Goal: Task Accomplishment & Management: Use online tool/utility

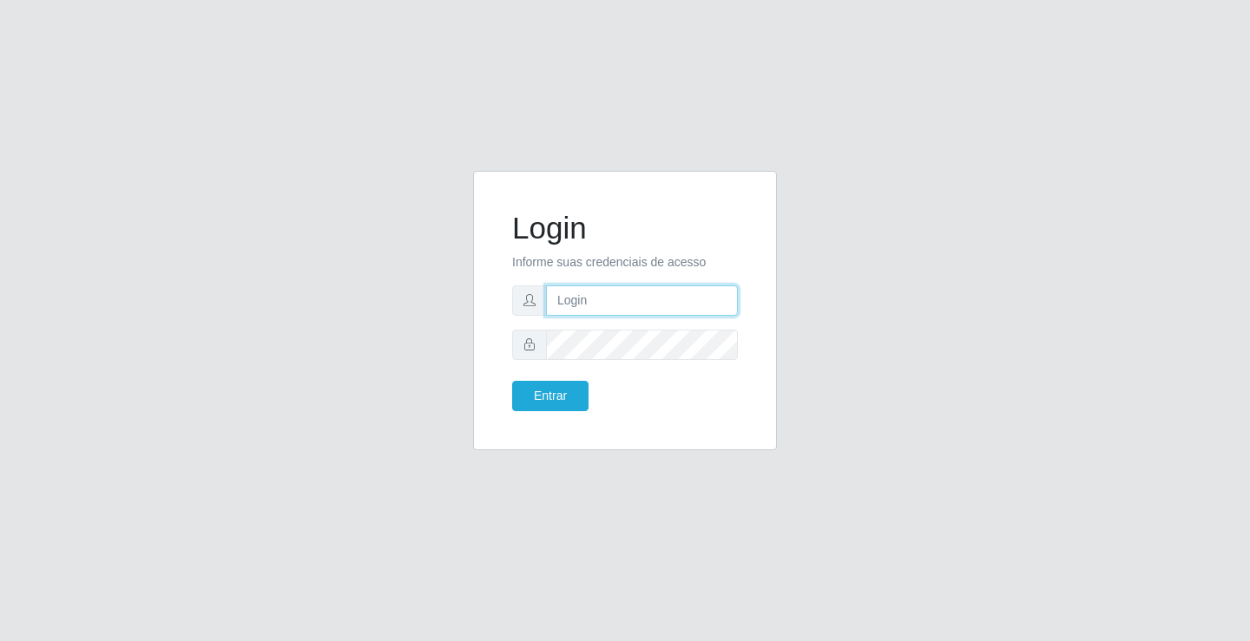
click at [598, 312] on input "text" at bounding box center [642, 301] width 192 height 30
type input "anacarla@ideal"
click at [528, 395] on button "Entrar" at bounding box center [550, 396] width 76 height 30
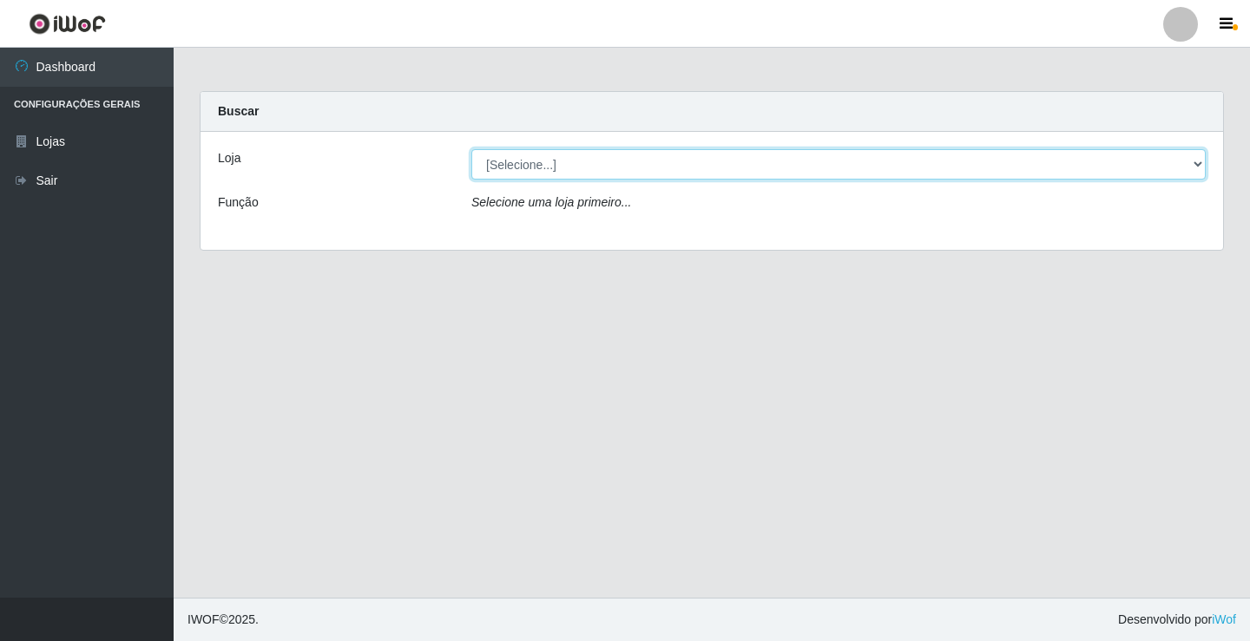
click at [1203, 166] on select "[Selecione...] Ideal - Conceição" at bounding box center [838, 164] width 734 height 30
select select "231"
click at [471, 149] on select "[Selecione...] Ideal - Conceição" at bounding box center [838, 164] width 734 height 30
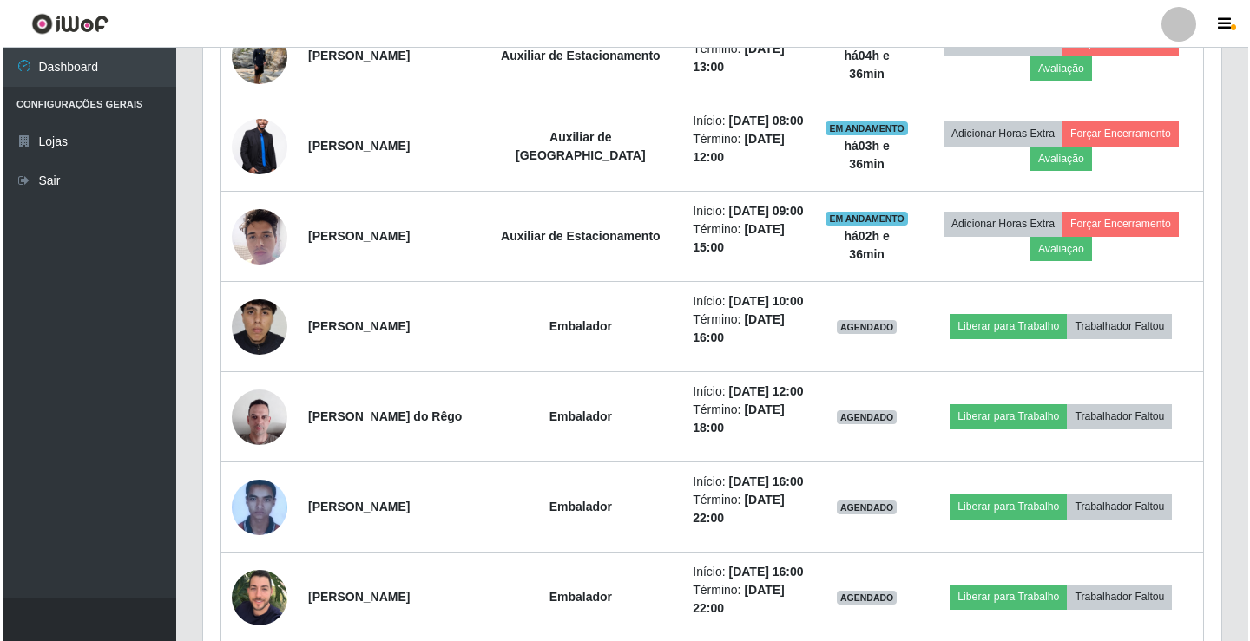
scroll to position [781, 0]
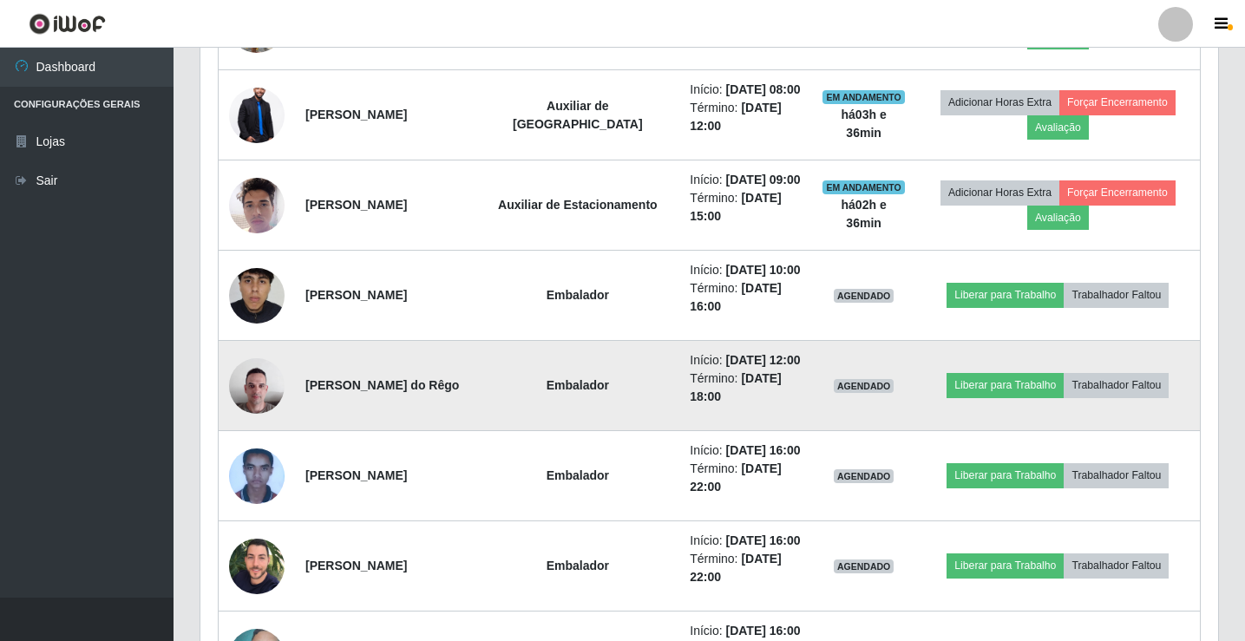
click at [257, 401] on img at bounding box center [257, 386] width 56 height 74
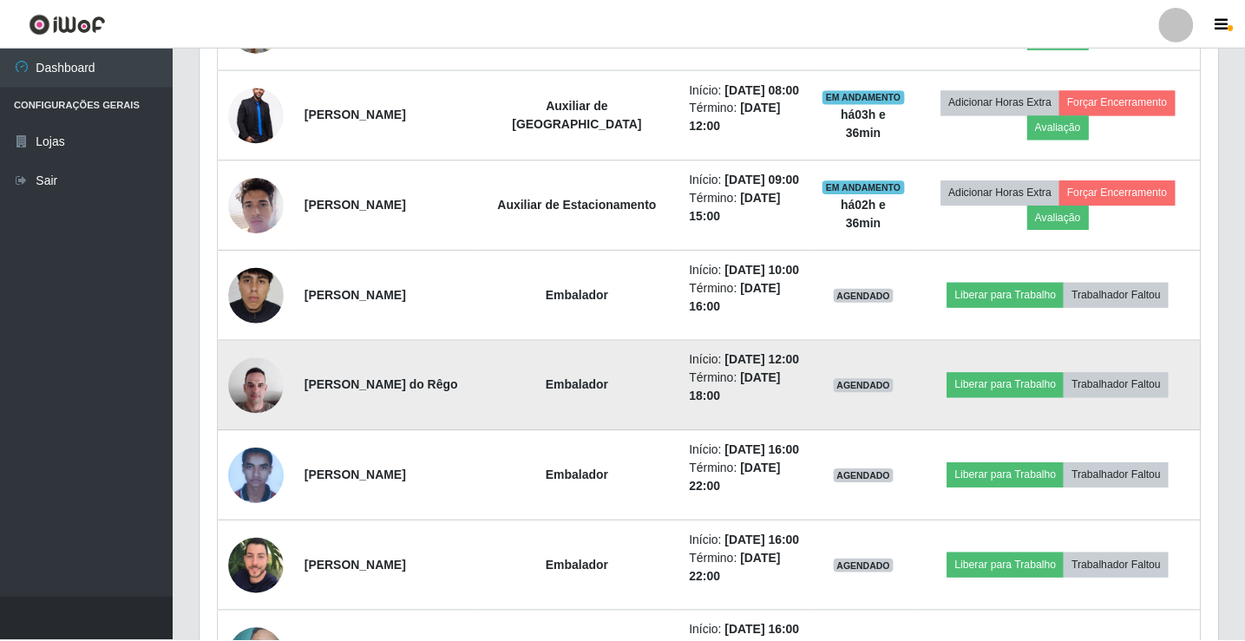
scroll to position [360, 1009]
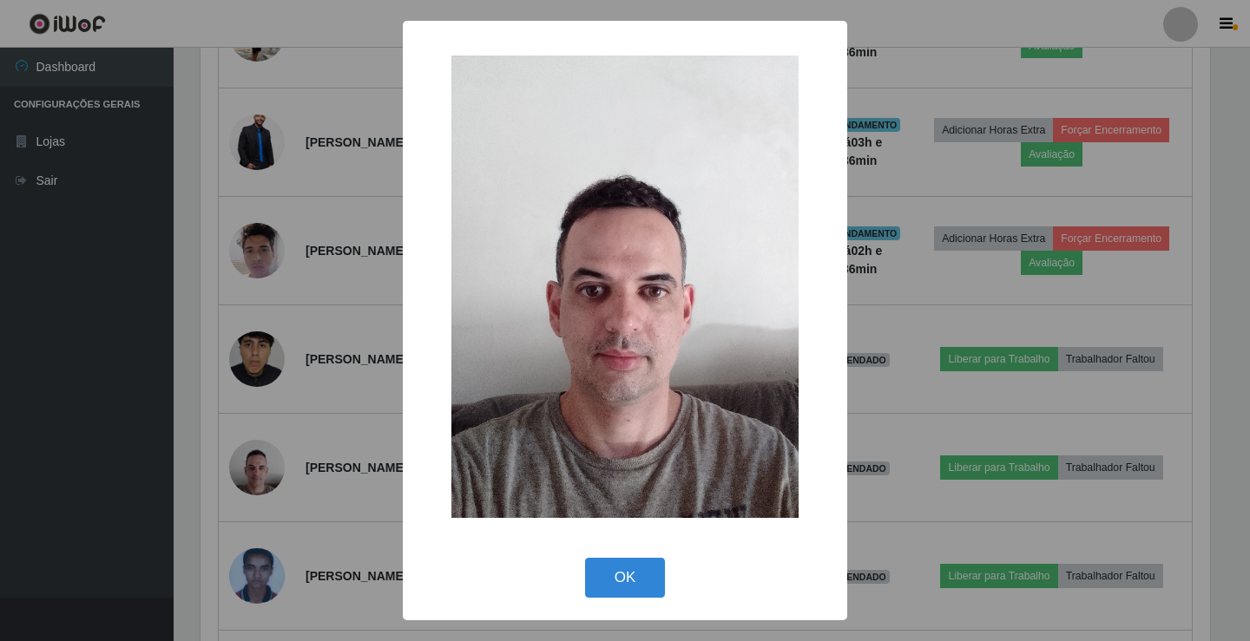
click at [296, 493] on div "× OK Cancel" at bounding box center [625, 320] width 1250 height 641
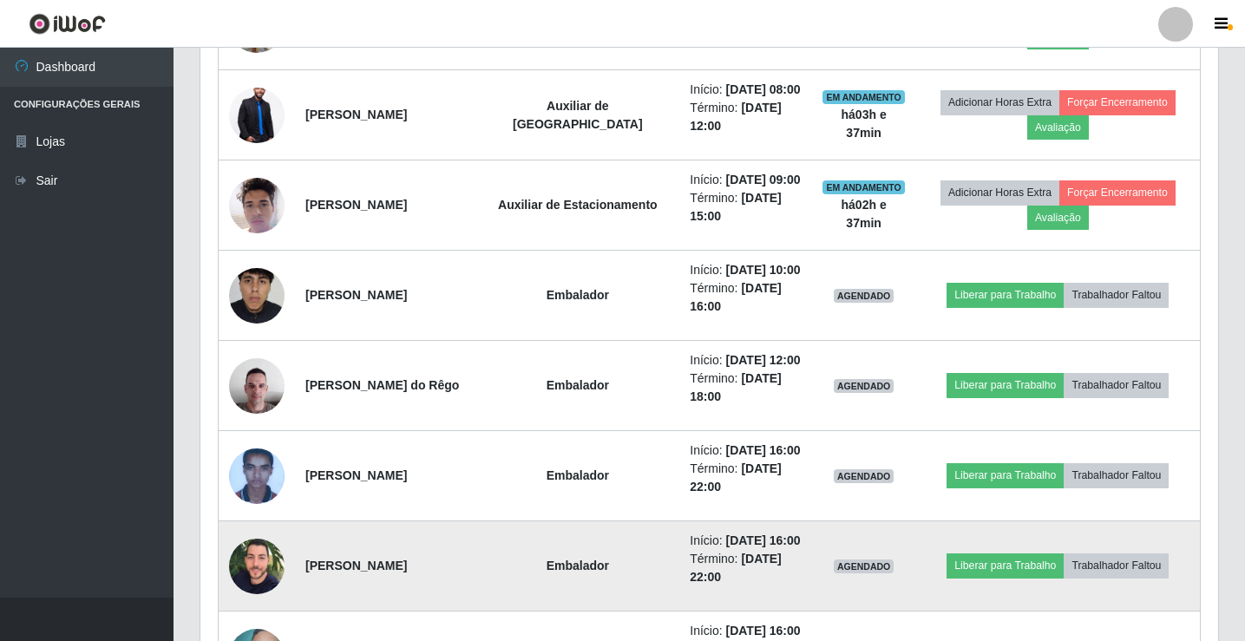
scroll to position [608, 0]
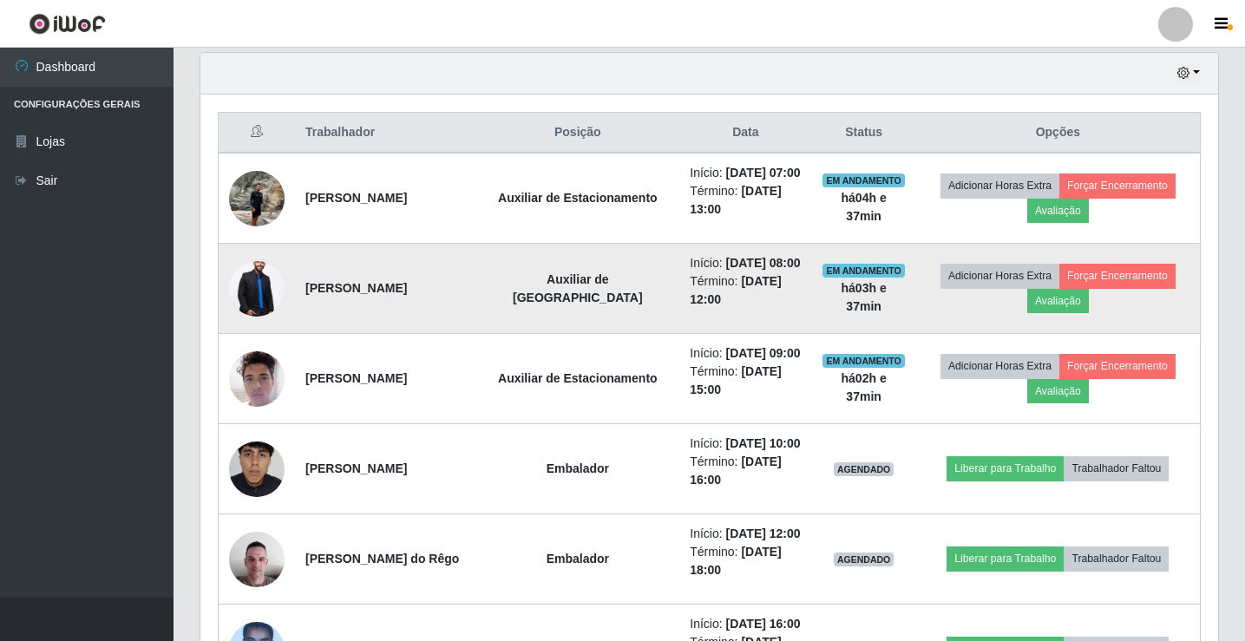
click at [258, 281] on img at bounding box center [257, 287] width 56 height 83
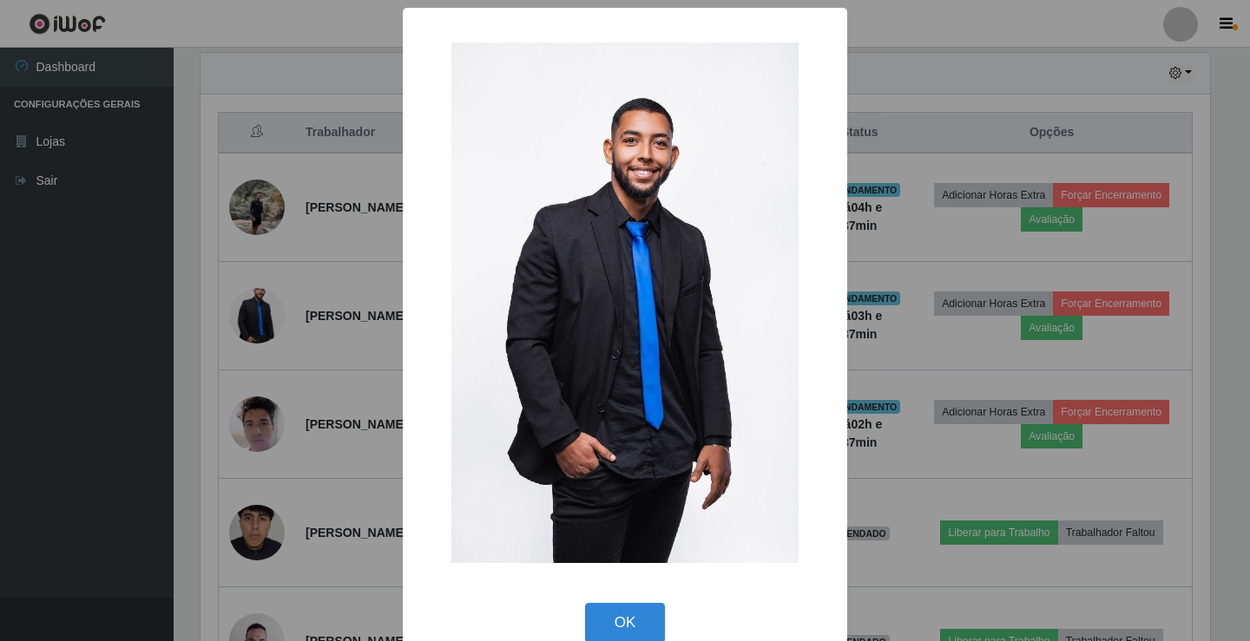
click at [289, 360] on div "× OK Cancel" at bounding box center [625, 320] width 1250 height 641
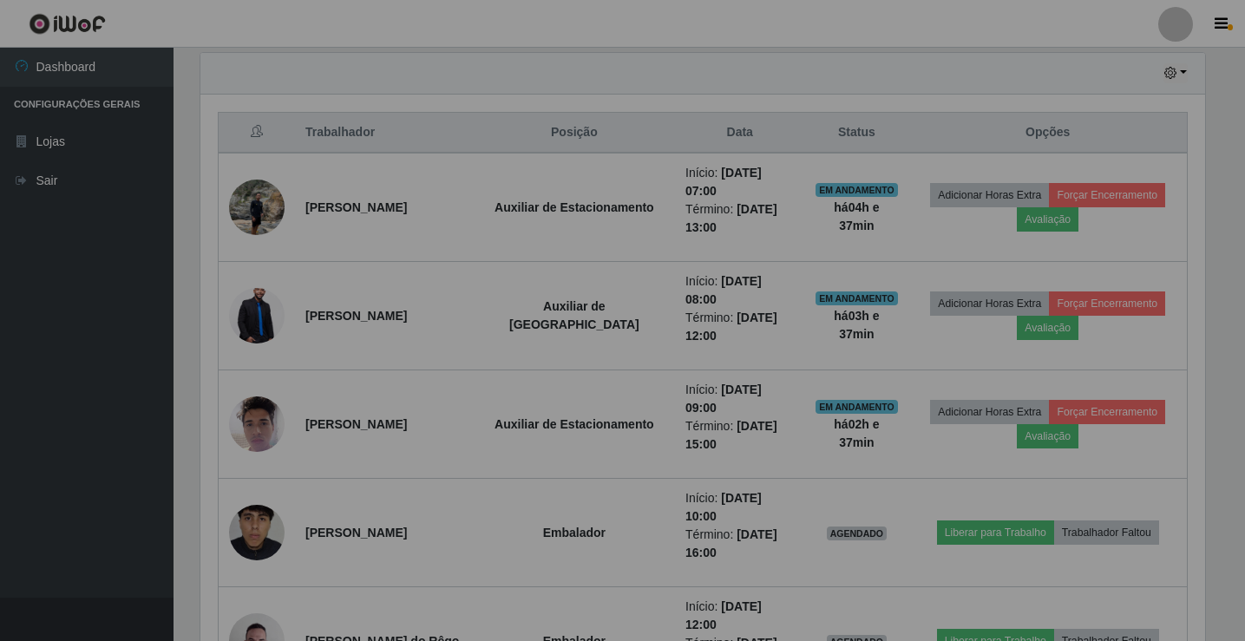
scroll to position [360, 1018]
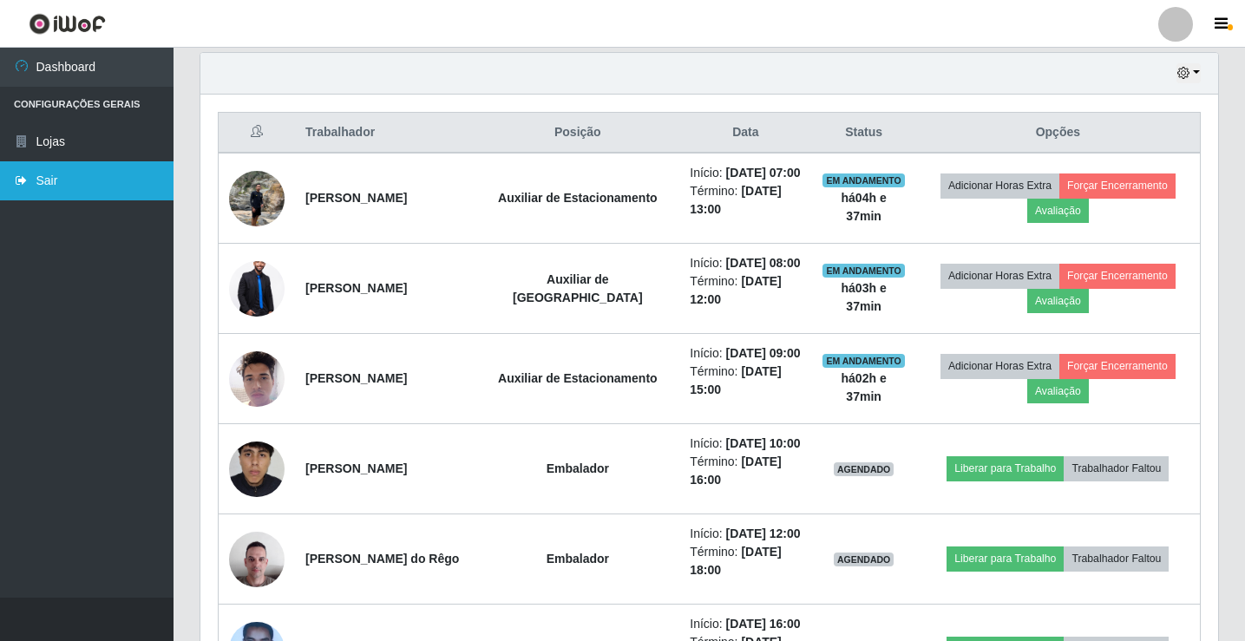
click at [100, 187] on link "Sair" at bounding box center [87, 180] width 174 height 39
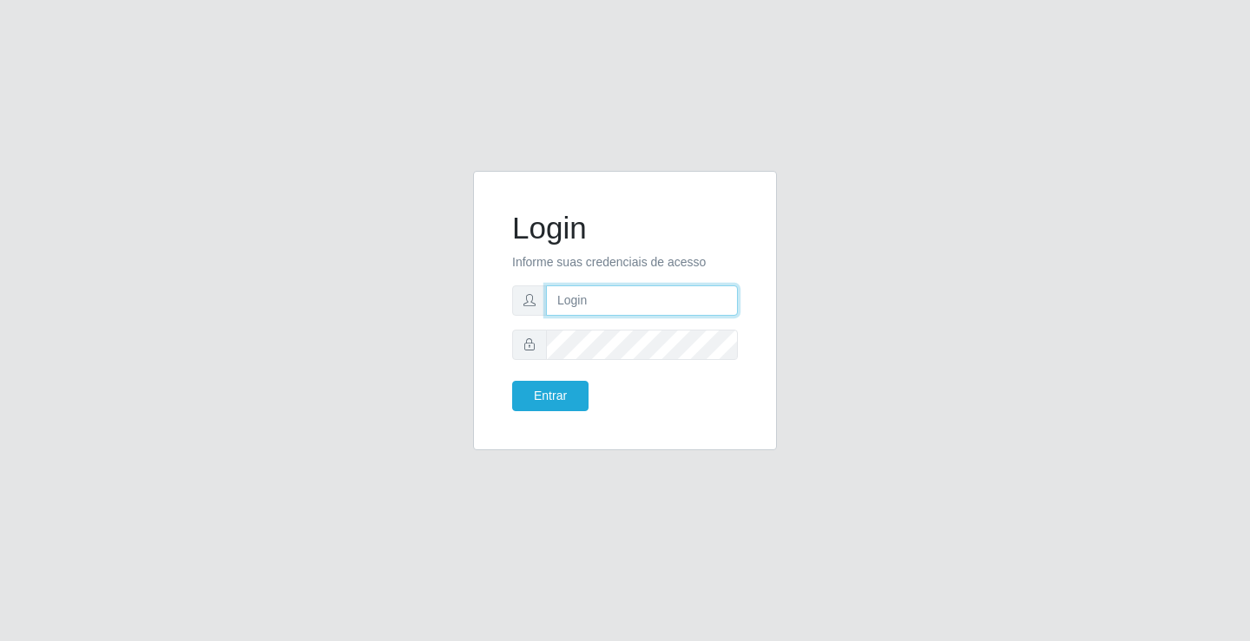
click at [576, 303] on input "text" at bounding box center [642, 301] width 192 height 30
type input "SIMONE@IDEAL"
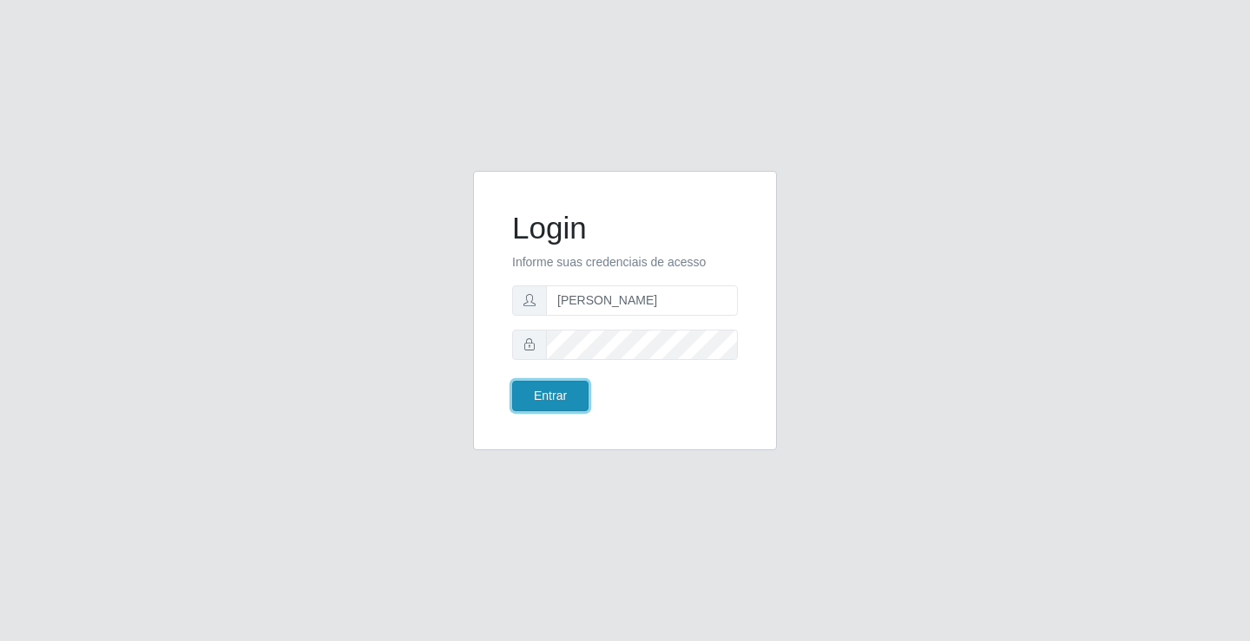
click at [559, 392] on button "Entrar" at bounding box center [550, 396] width 76 height 30
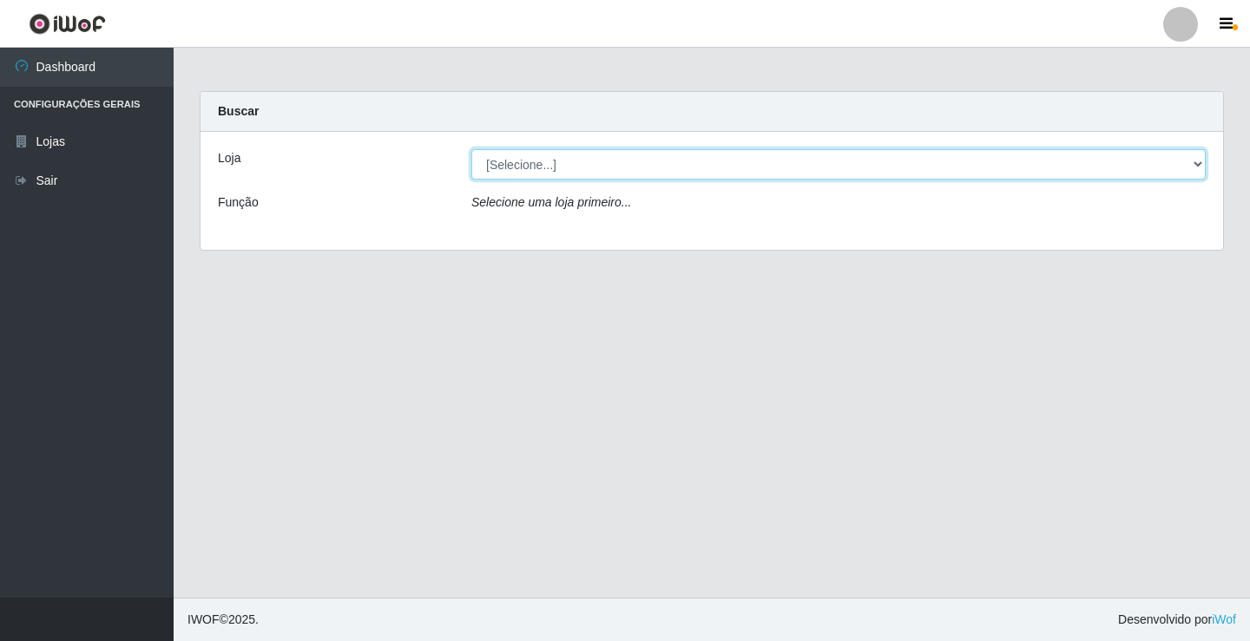
click at [553, 167] on select "[Selecione...] Ideal - Conceição" at bounding box center [838, 164] width 734 height 30
select select "231"
click at [471, 149] on select "[Selecione...] Ideal - Conceição" at bounding box center [838, 164] width 734 height 30
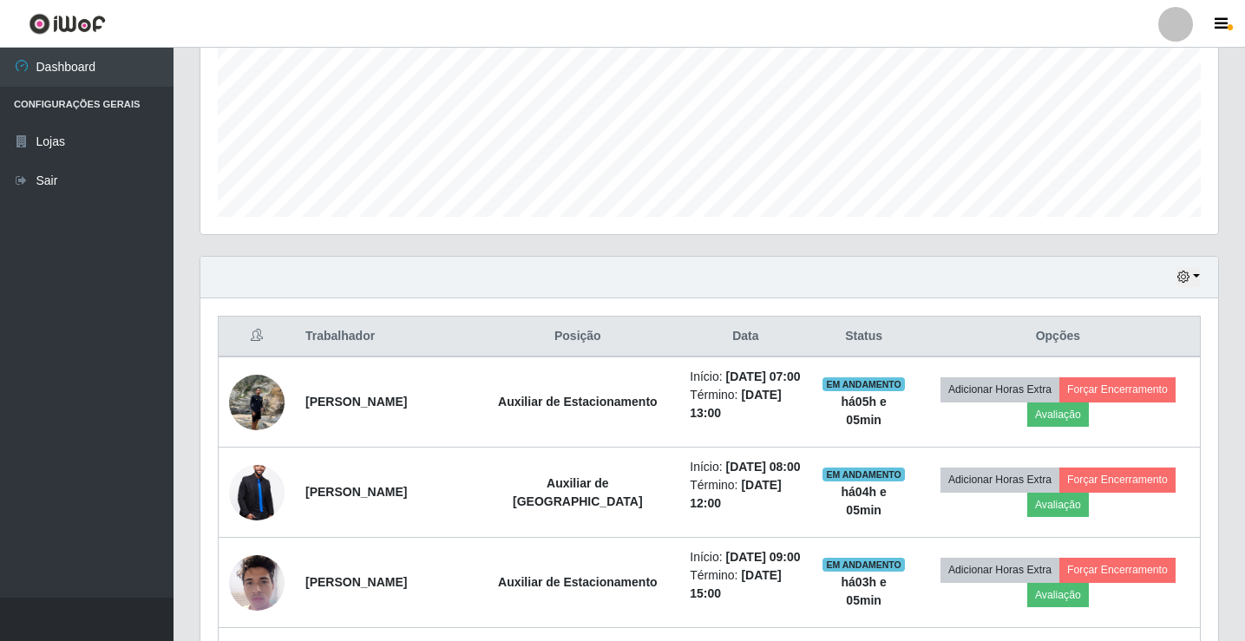
scroll to position [434, 0]
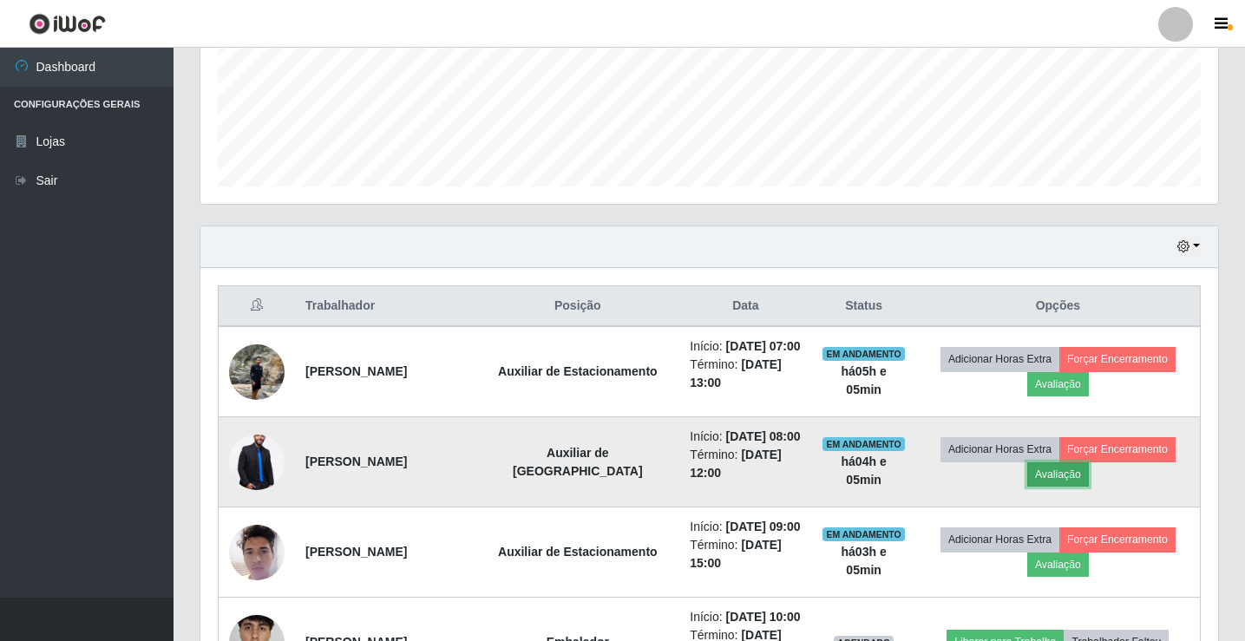
click at [1052, 481] on button "Avaliação" at bounding box center [1059, 475] width 62 height 24
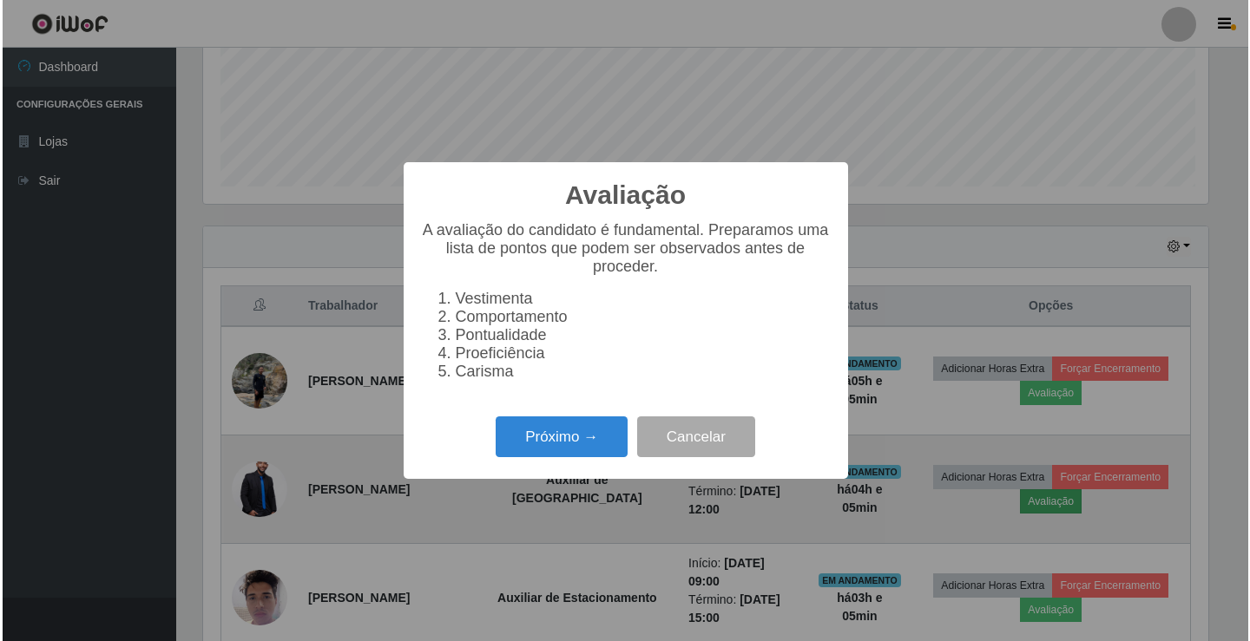
scroll to position [360, 1009]
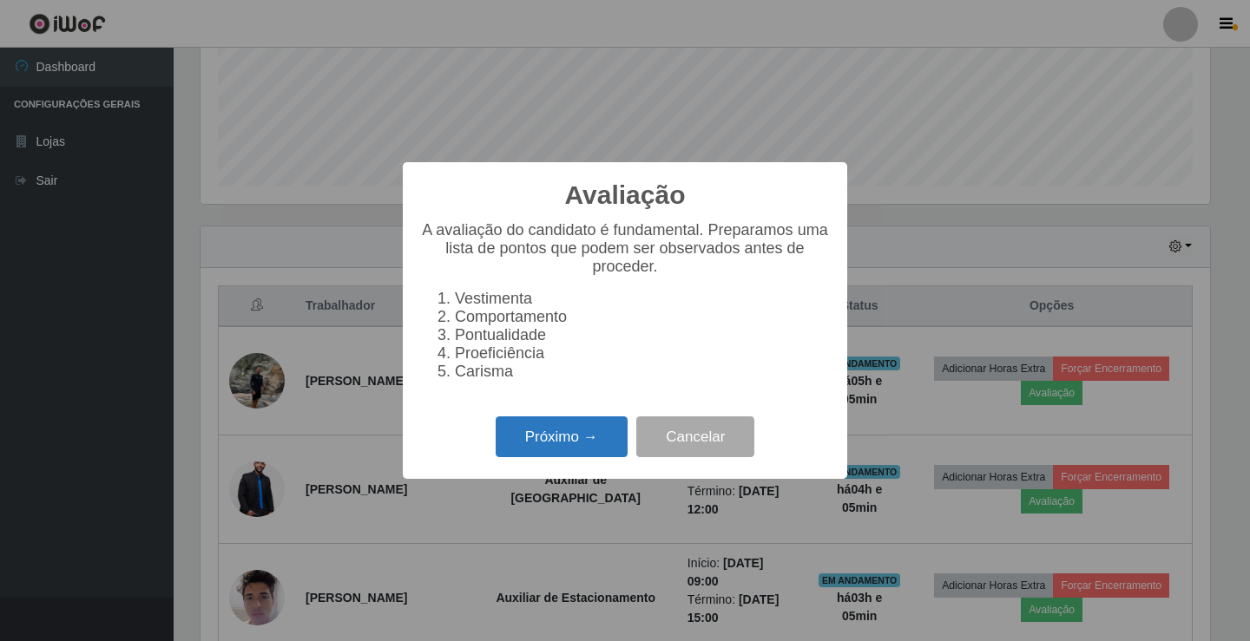
click at [523, 435] on button "Próximo →" at bounding box center [562, 437] width 132 height 41
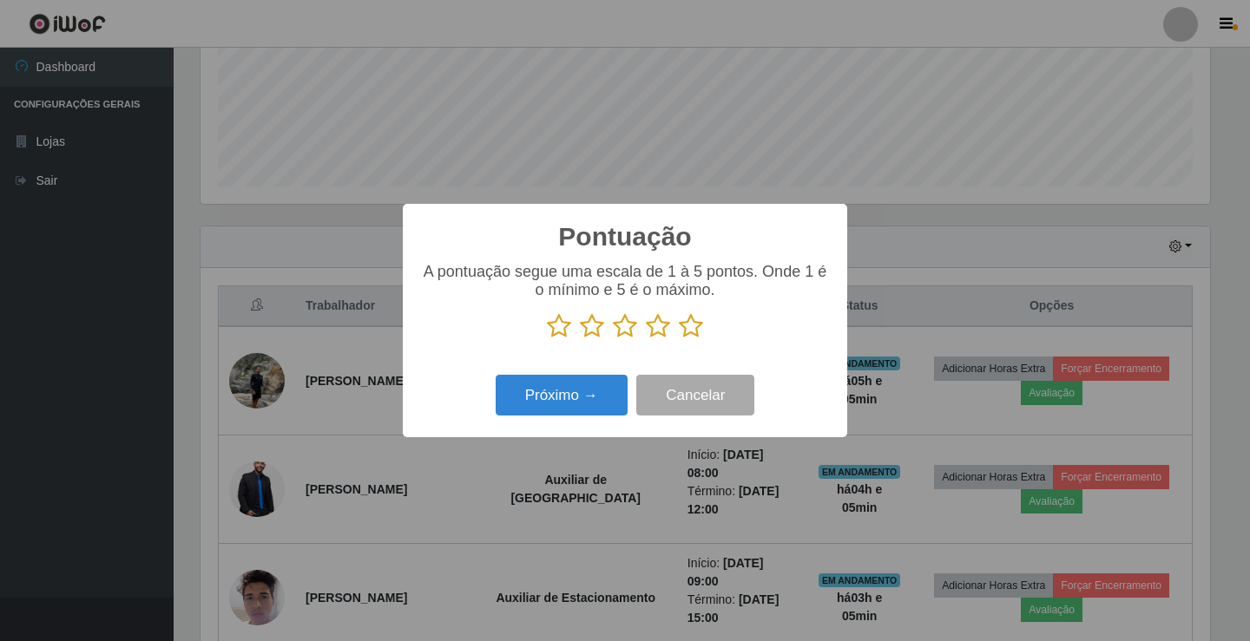
click at [684, 326] on icon at bounding box center [691, 326] width 24 height 26
click at [679, 339] on input "radio" at bounding box center [679, 339] width 0 height 0
click at [545, 384] on button "Próximo →" at bounding box center [562, 395] width 132 height 41
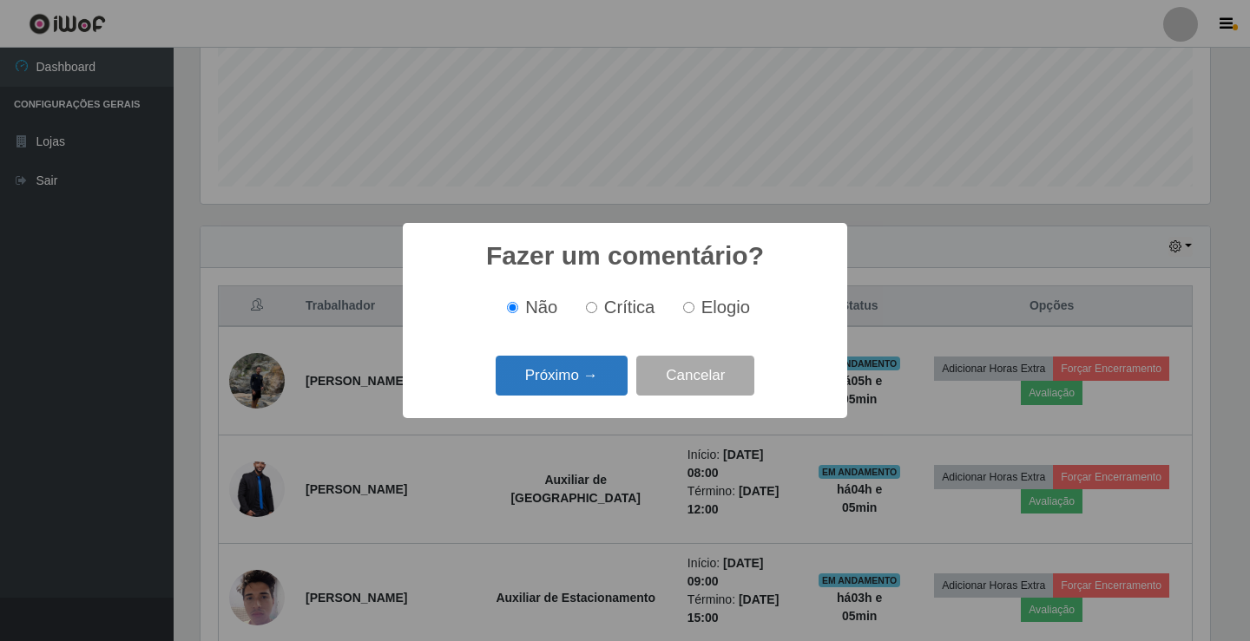
click at [560, 365] on button "Próximo →" at bounding box center [562, 376] width 132 height 41
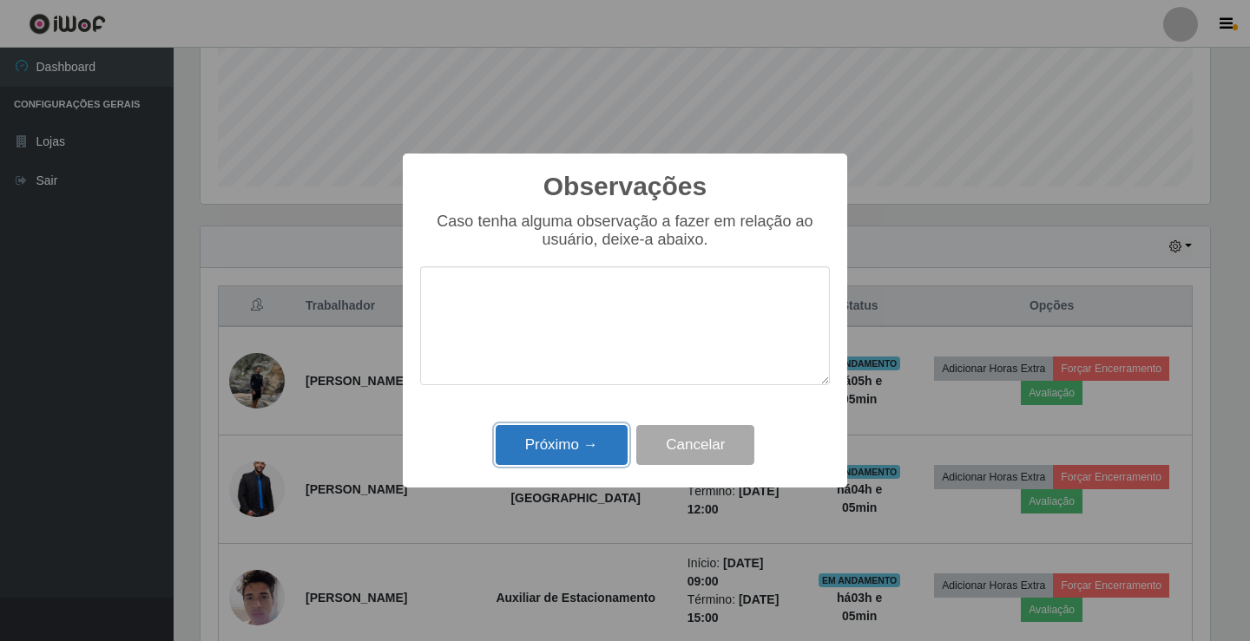
click at [552, 433] on button "Próximo →" at bounding box center [562, 445] width 132 height 41
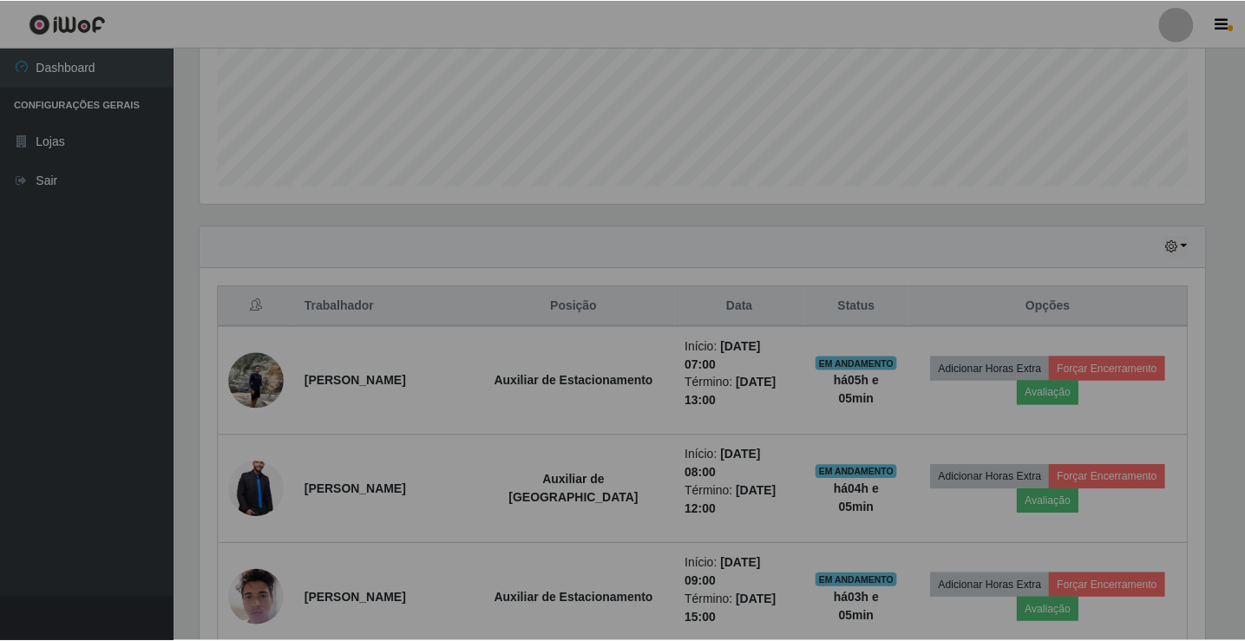
scroll to position [360, 1018]
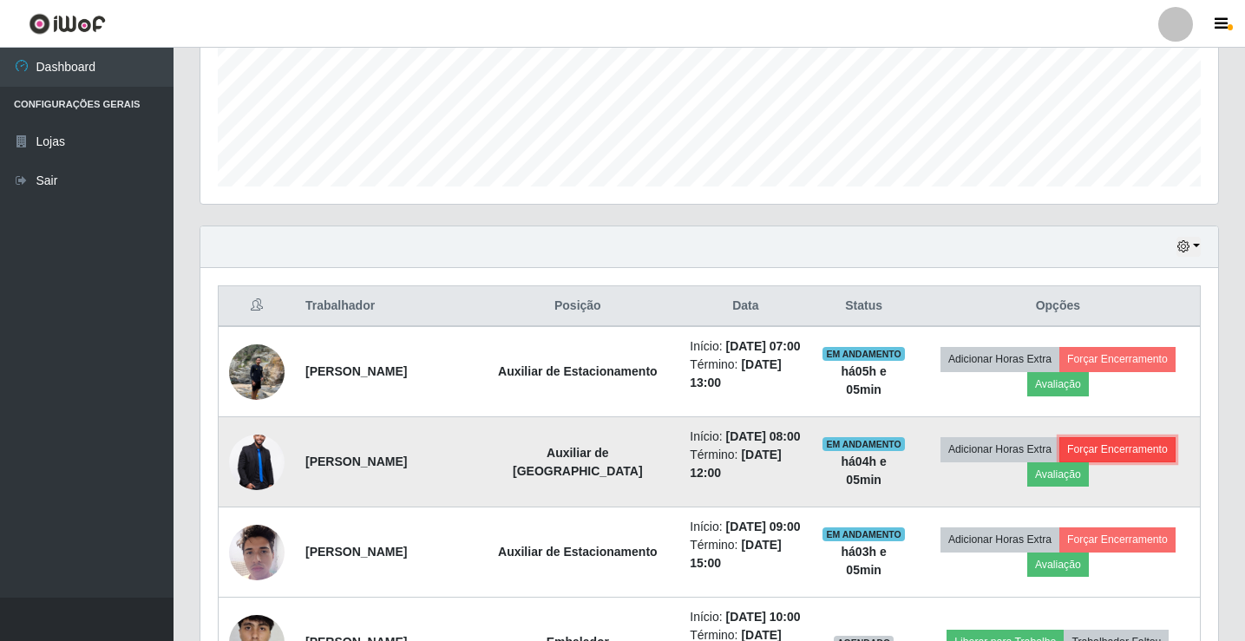
click at [1100, 450] on button "Forçar Encerramento" at bounding box center [1118, 449] width 116 height 24
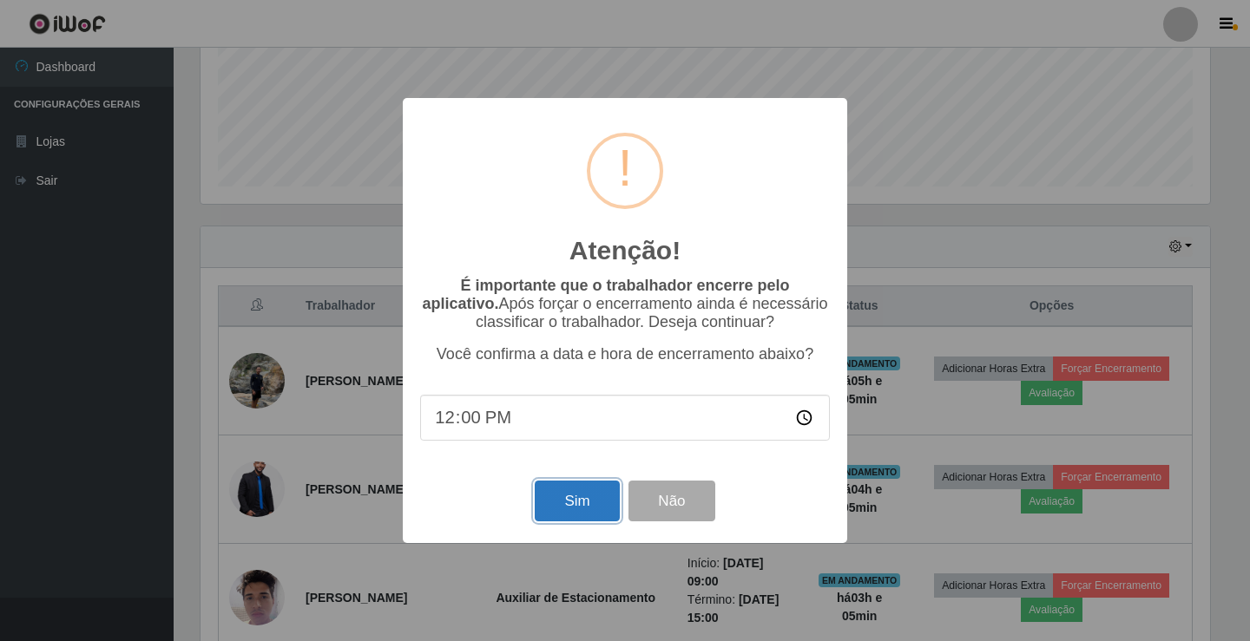
click at [547, 499] on button "Sim" at bounding box center [577, 501] width 84 height 41
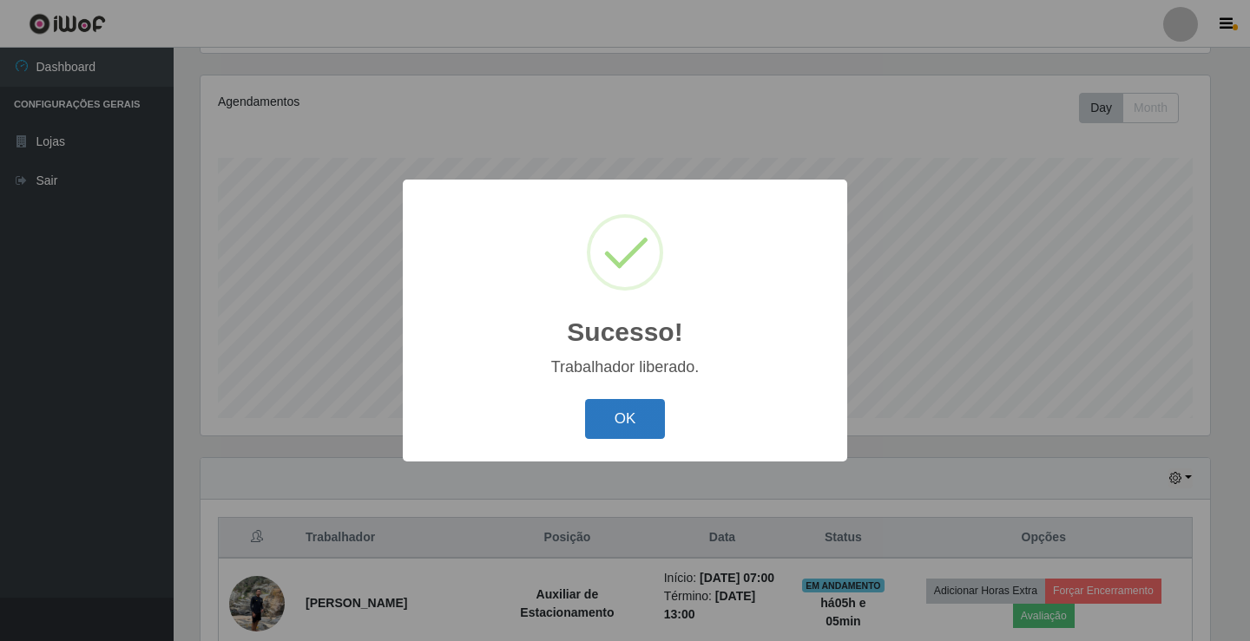
click at [616, 430] on button "OK" at bounding box center [625, 419] width 81 height 41
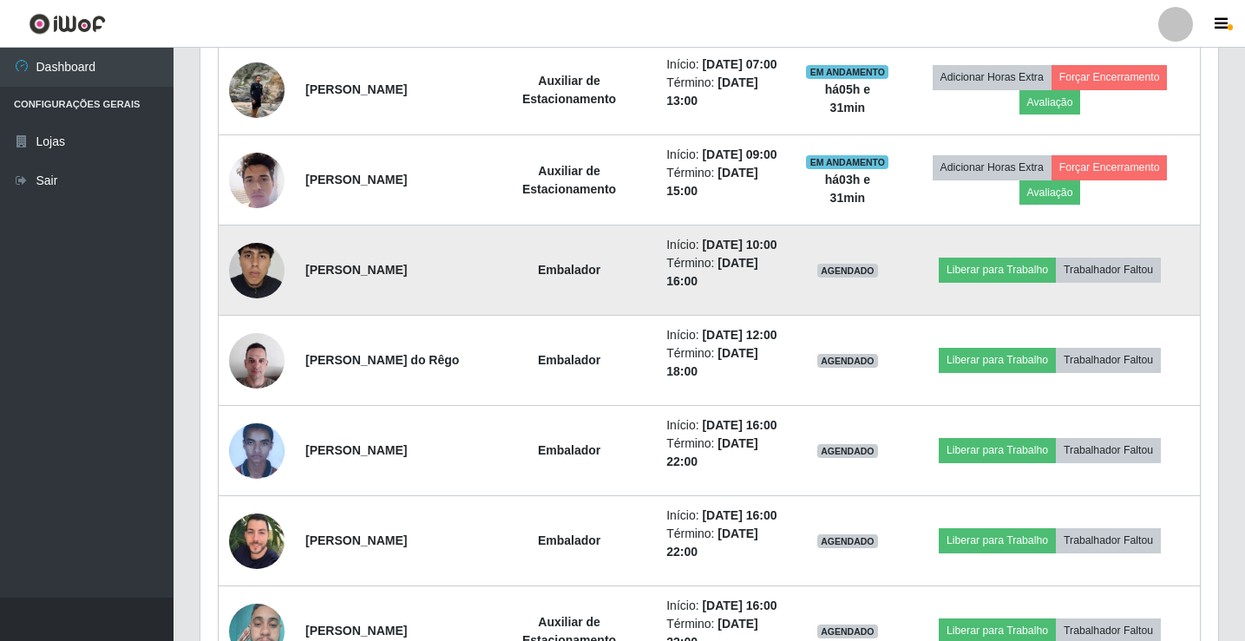
scroll to position [723, 0]
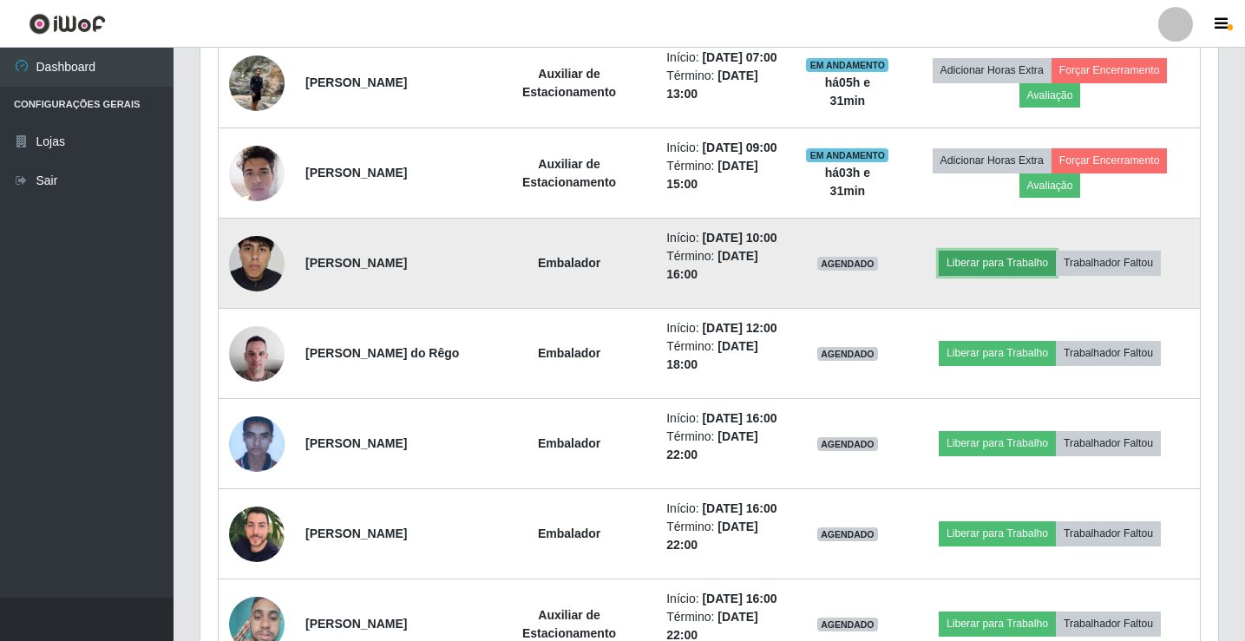
click at [958, 256] on button "Liberar para Trabalho" at bounding box center [997, 263] width 117 height 24
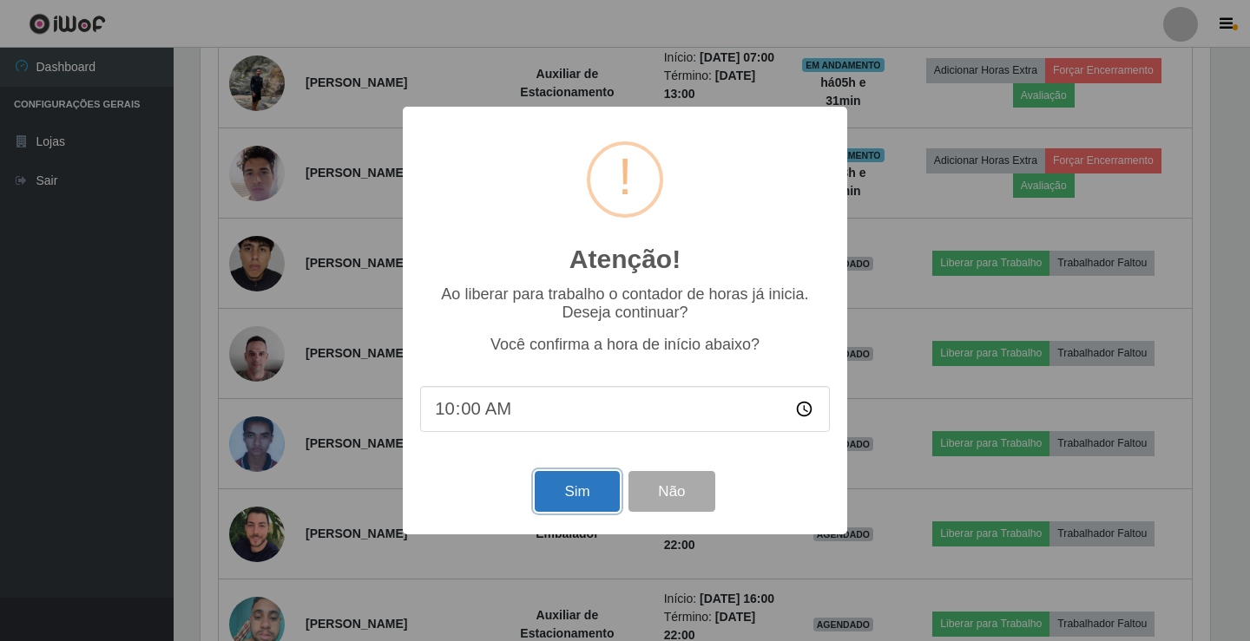
click at [560, 512] on button "Sim" at bounding box center [577, 491] width 84 height 41
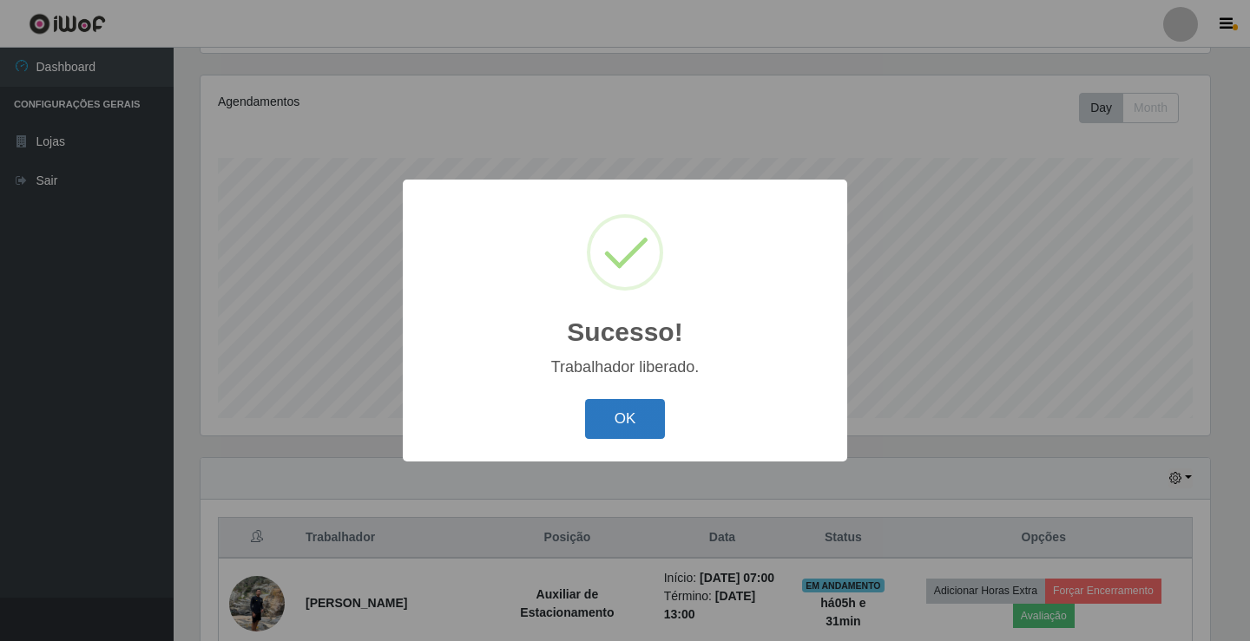
click at [594, 422] on button "OK" at bounding box center [625, 419] width 81 height 41
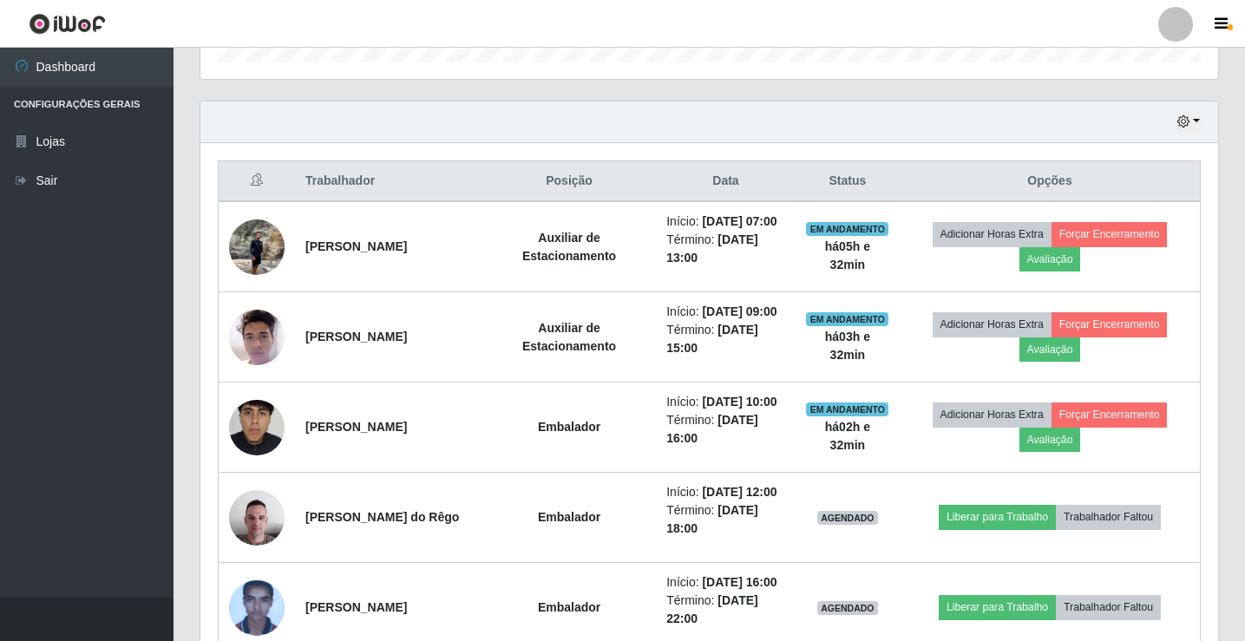
scroll to position [549, 0]
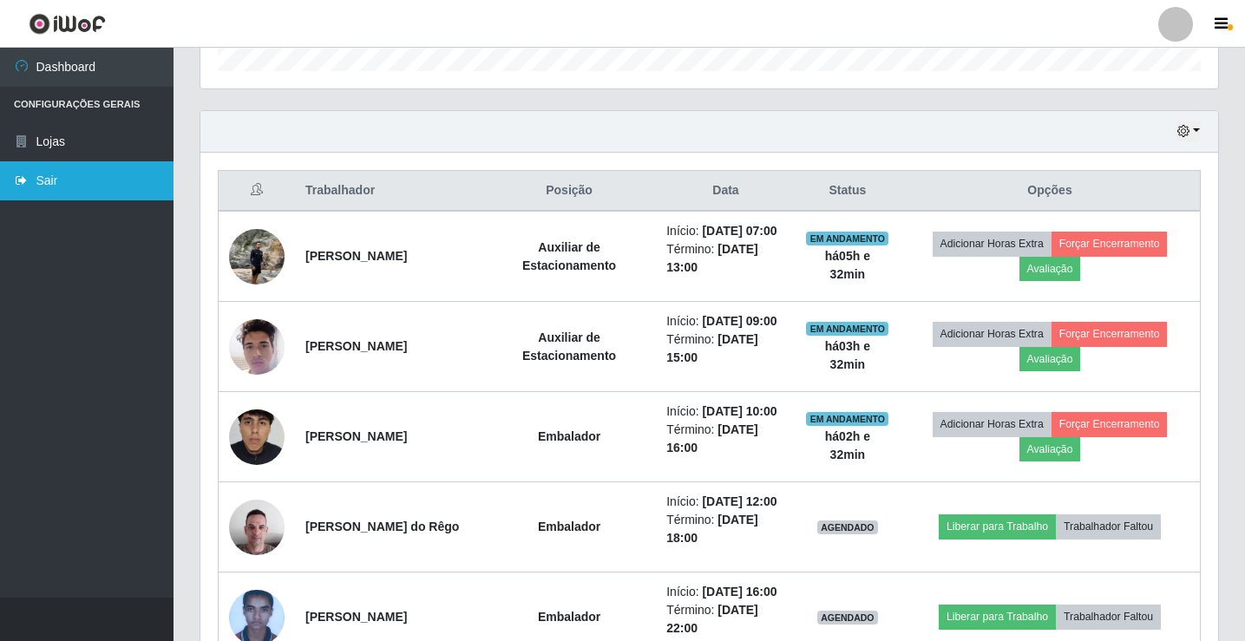
click at [114, 194] on link "Sair" at bounding box center [87, 180] width 174 height 39
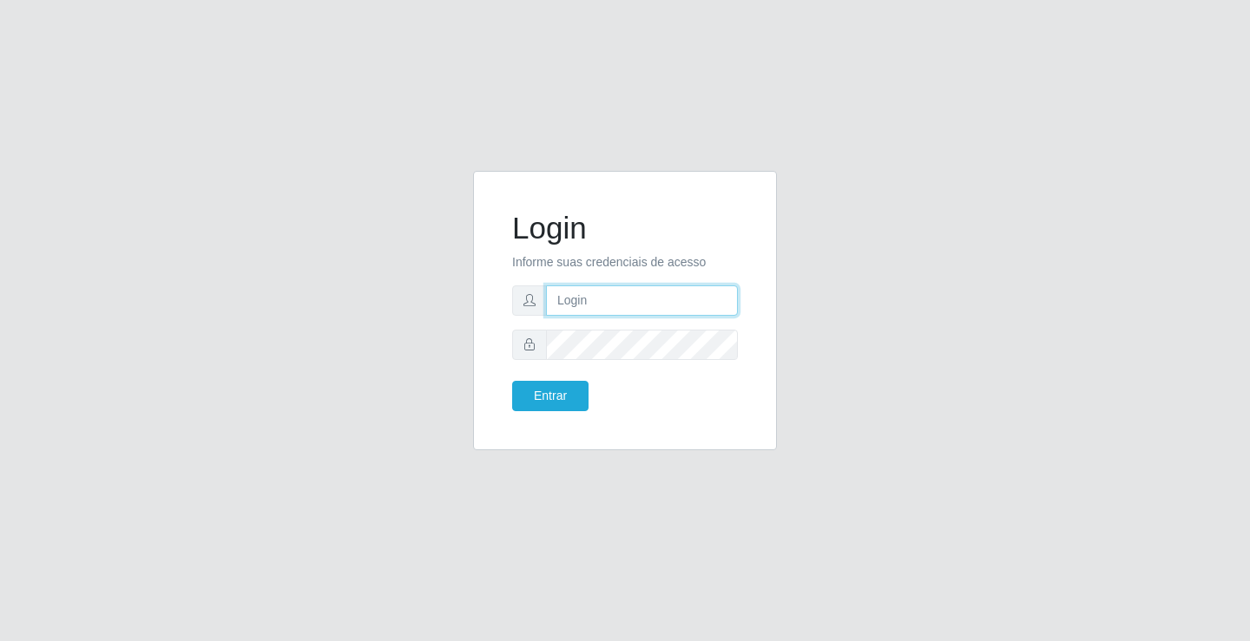
click at [594, 307] on input "text" at bounding box center [642, 301] width 192 height 30
type input "anacarla@ideal"
click at [585, 397] on button "Entrar" at bounding box center [550, 396] width 76 height 30
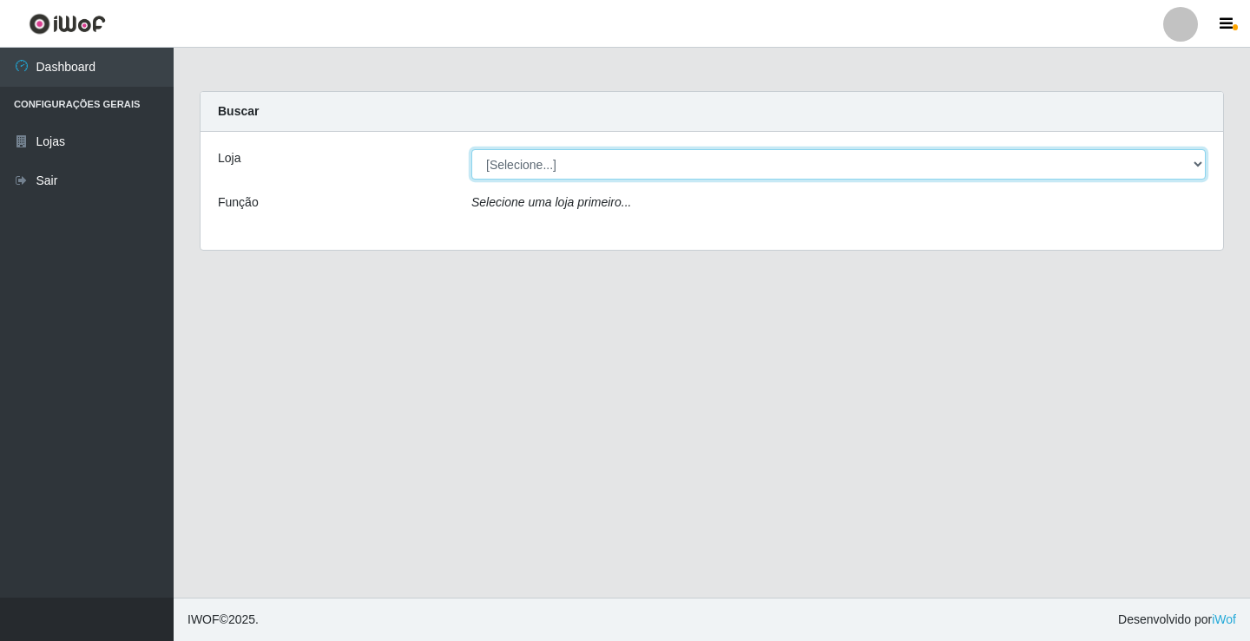
click at [1205, 159] on select "[Selecione...] Ideal - Conceição" at bounding box center [838, 164] width 734 height 30
select select "231"
click at [471, 149] on select "[Selecione...] Ideal - Conceição" at bounding box center [838, 164] width 734 height 30
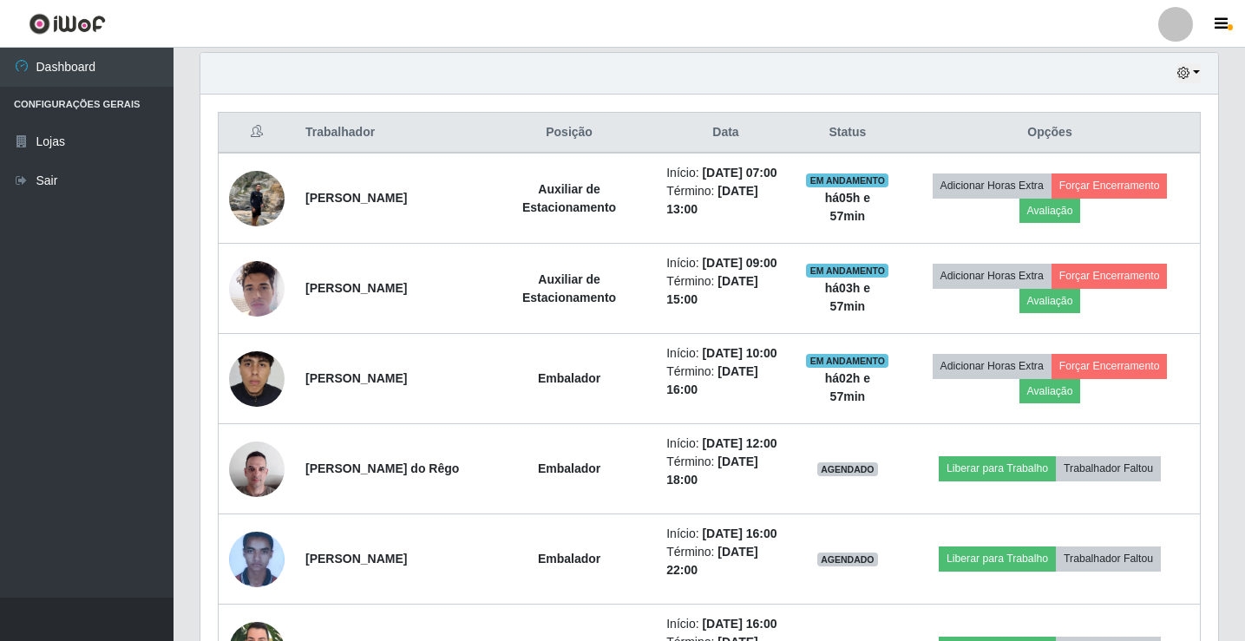
scroll to position [694, 0]
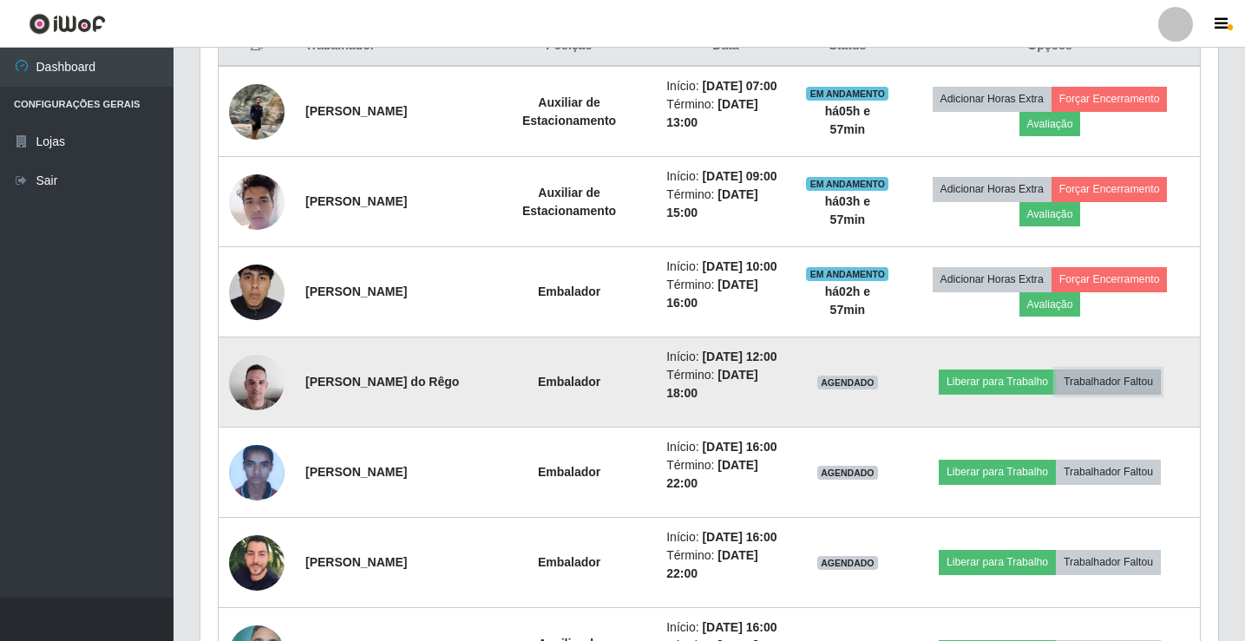
click at [1159, 387] on button "Trabalhador Faltou" at bounding box center [1108, 382] width 105 height 24
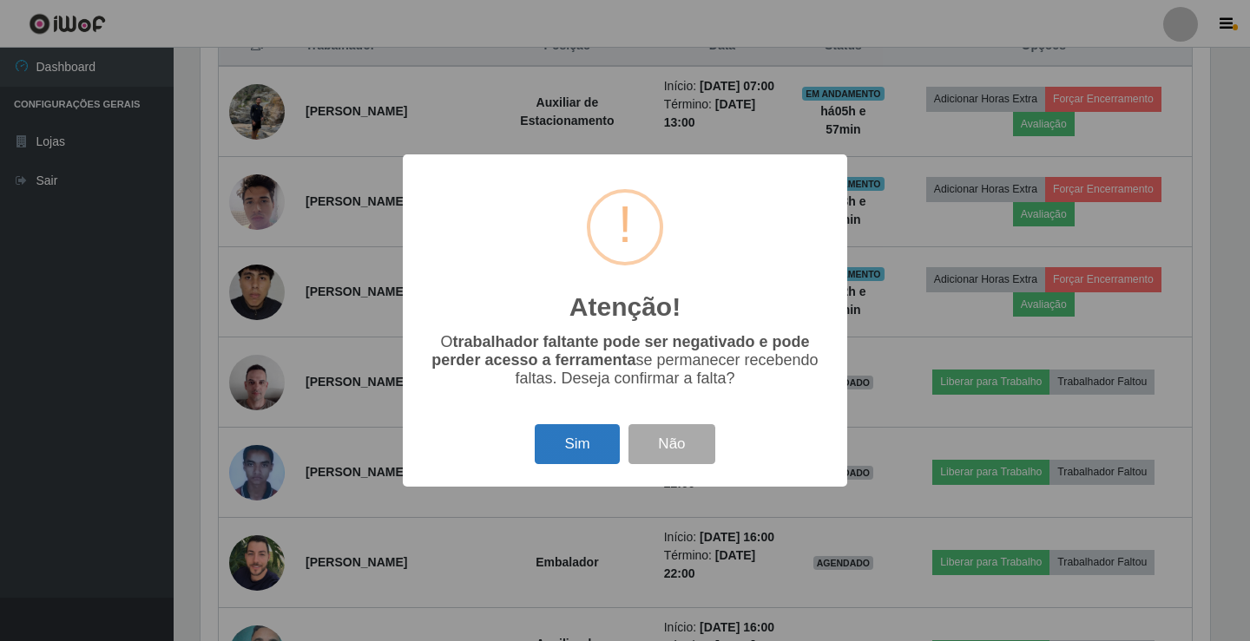
click at [548, 437] on button "Sim" at bounding box center [577, 444] width 84 height 41
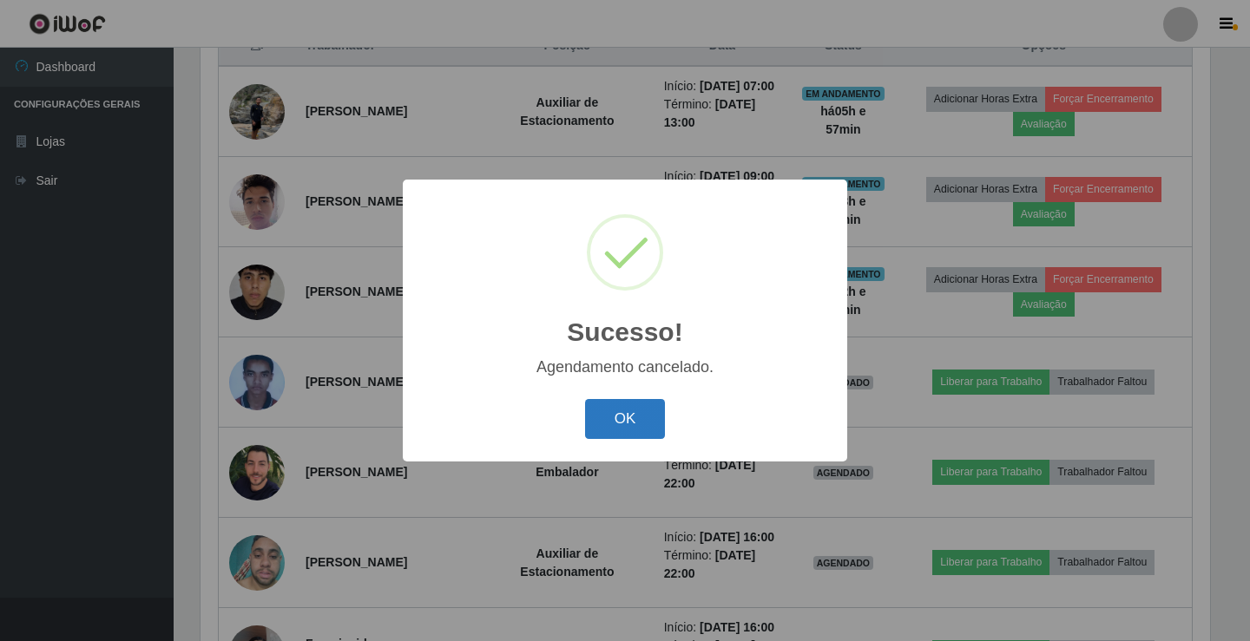
click at [596, 431] on button "OK" at bounding box center [625, 419] width 81 height 41
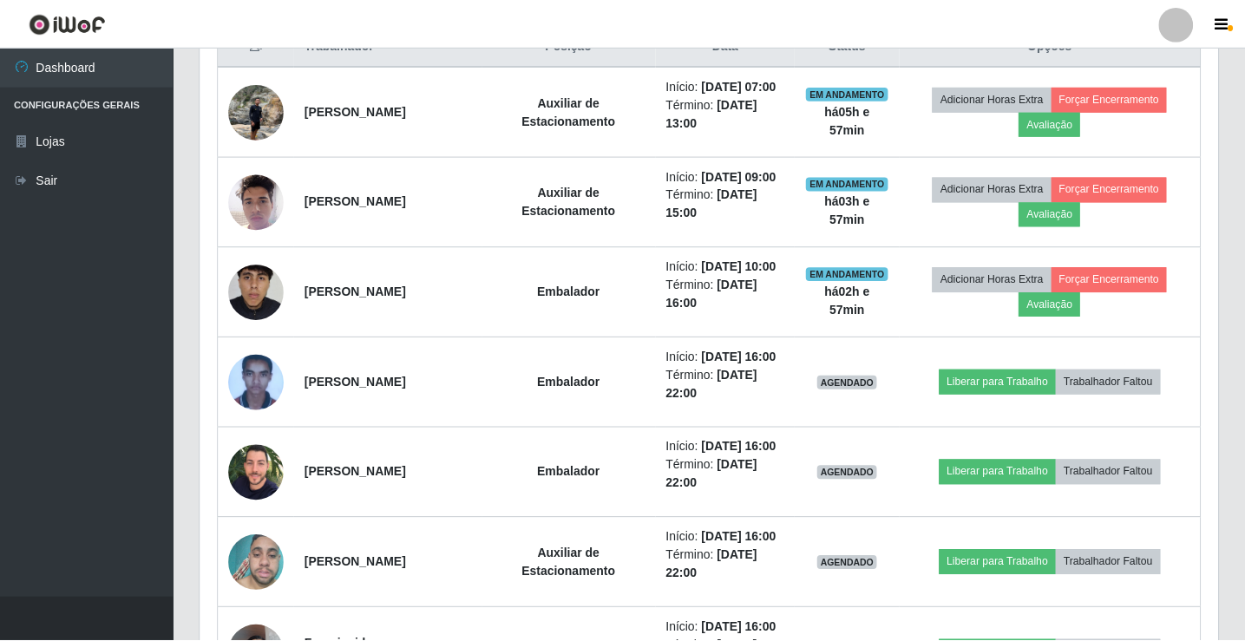
scroll to position [360, 1018]
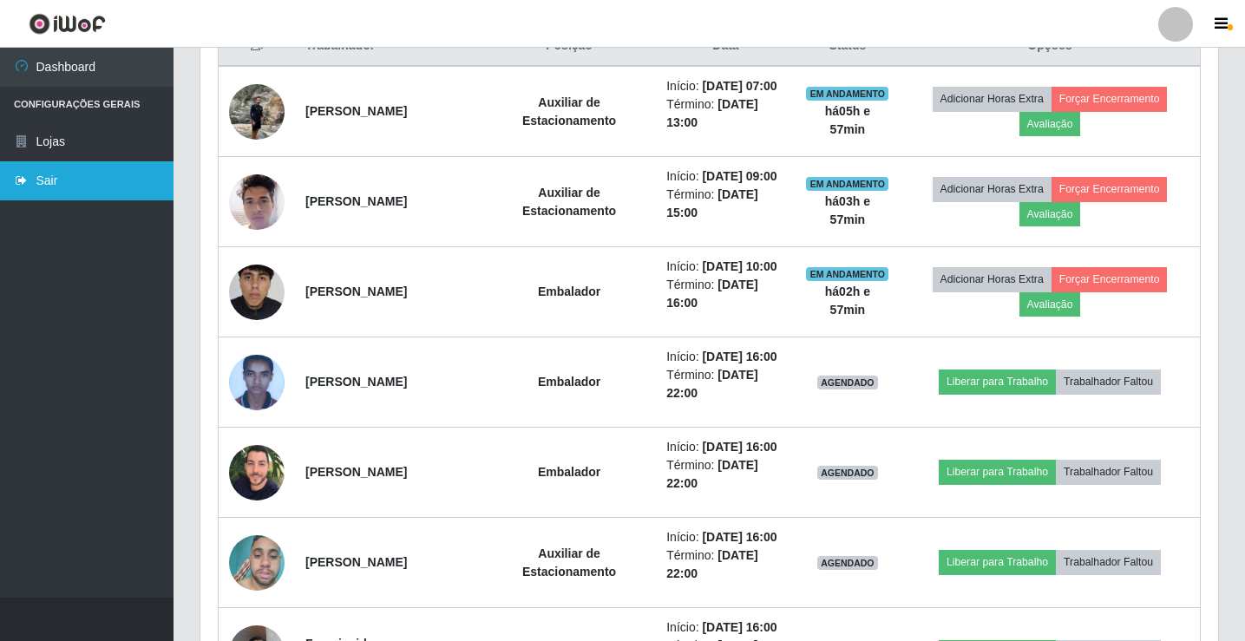
click at [115, 196] on link "Sair" at bounding box center [87, 180] width 174 height 39
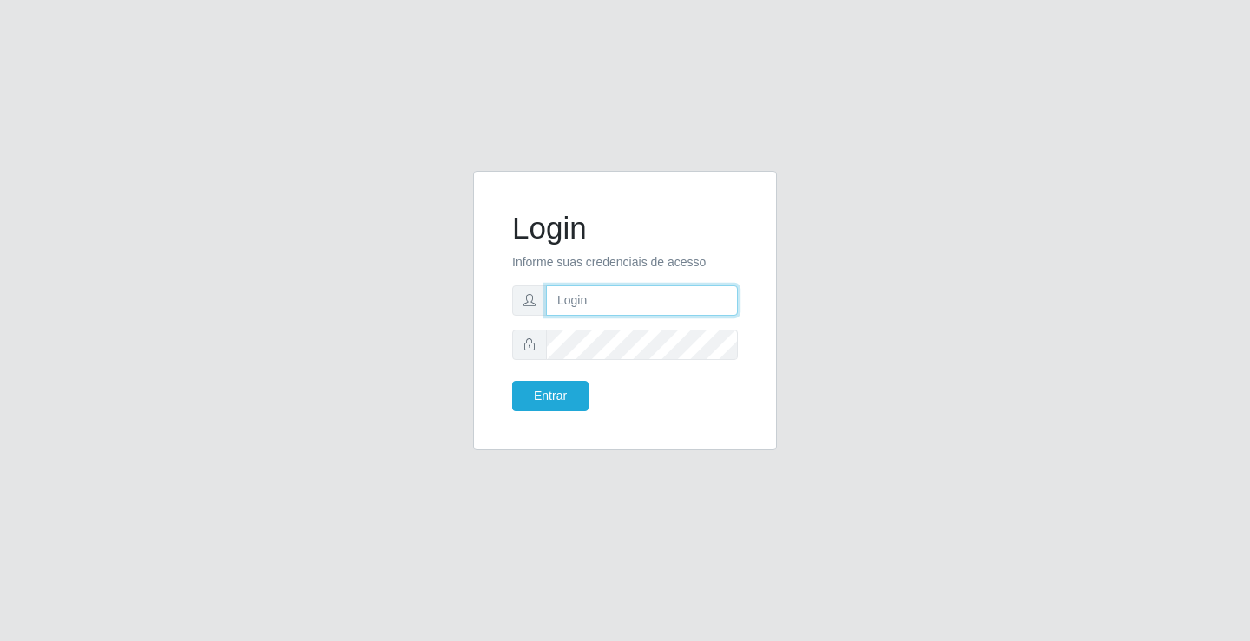
click at [634, 302] on input "text" at bounding box center [642, 301] width 192 height 30
type input "[PERSON_NAME]"
click at [512, 381] on button "Entrar" at bounding box center [550, 396] width 76 height 30
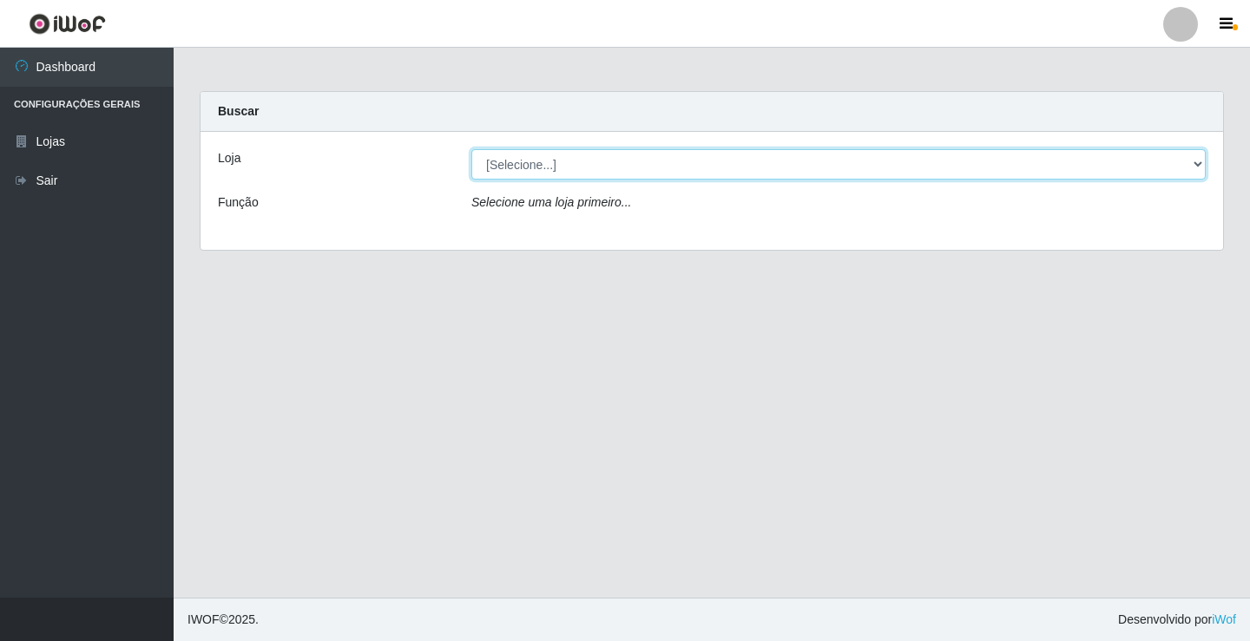
click at [620, 161] on select "[Selecione...] Ideal - Conceição" at bounding box center [838, 164] width 734 height 30
select select "231"
click at [471, 149] on select "[Selecione...] Ideal - Conceição" at bounding box center [838, 164] width 734 height 30
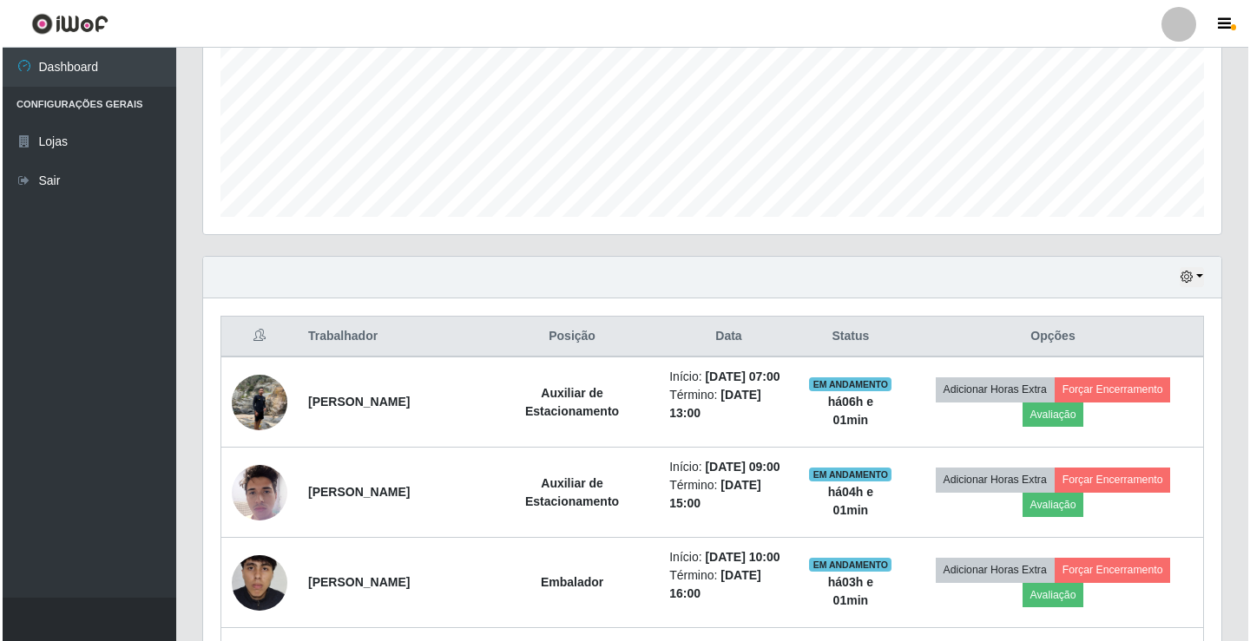
scroll to position [434, 0]
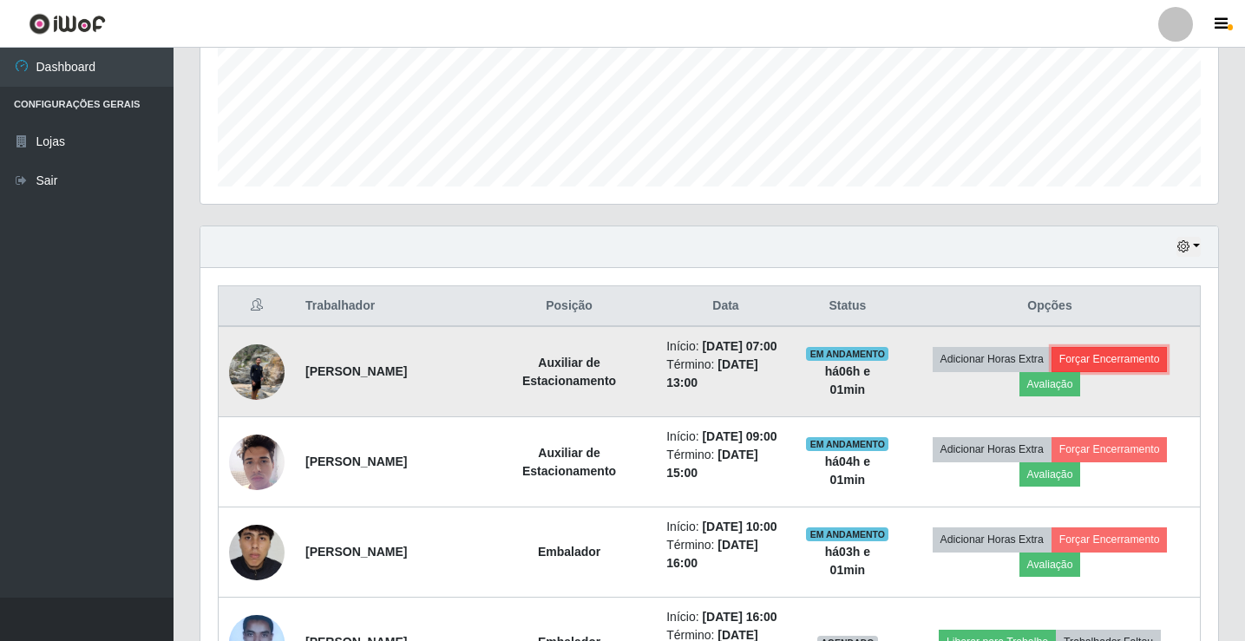
click at [1107, 358] on button "Forçar Encerramento" at bounding box center [1110, 359] width 116 height 24
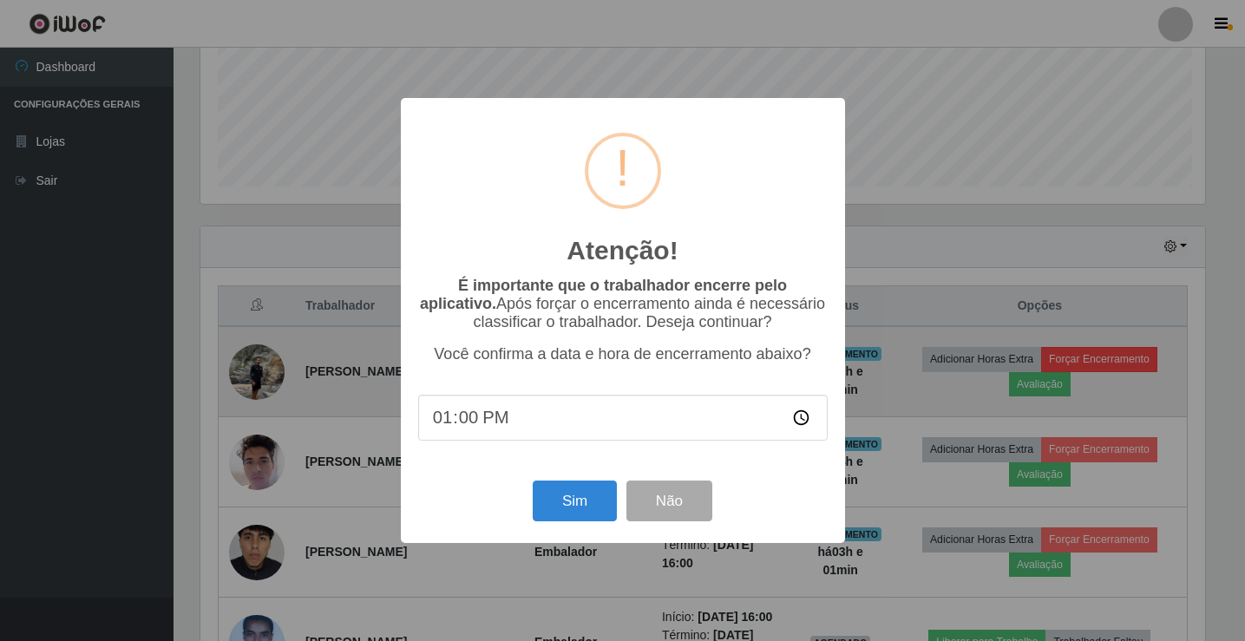
scroll to position [360, 1009]
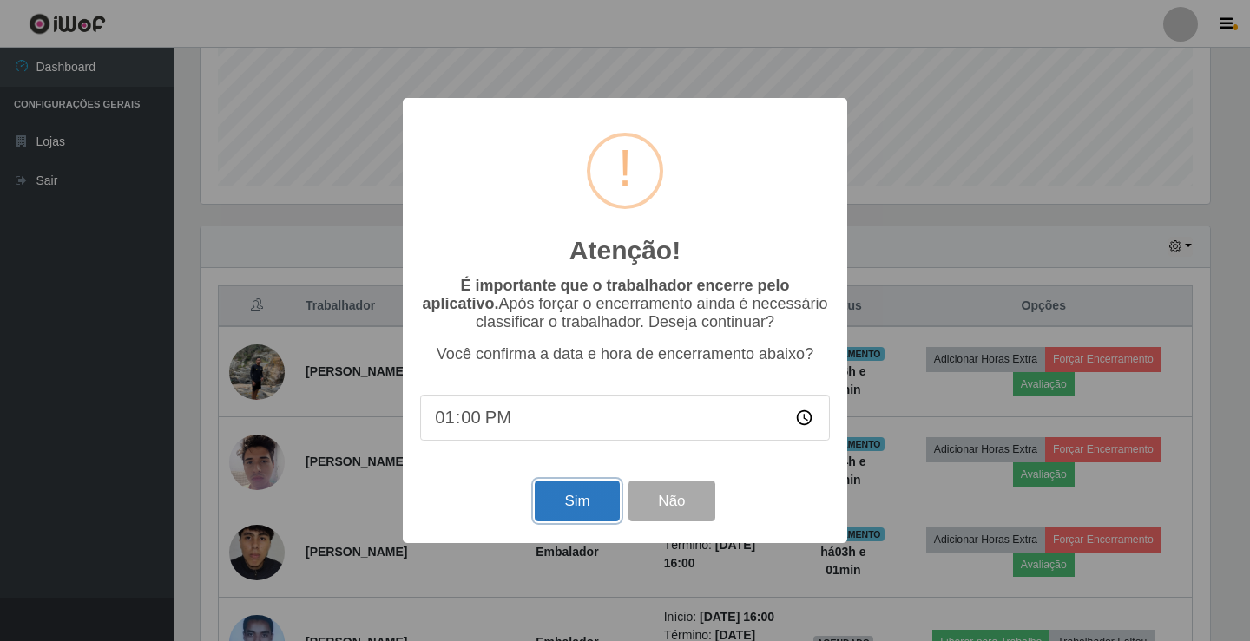
click at [577, 506] on button "Sim" at bounding box center [577, 501] width 84 height 41
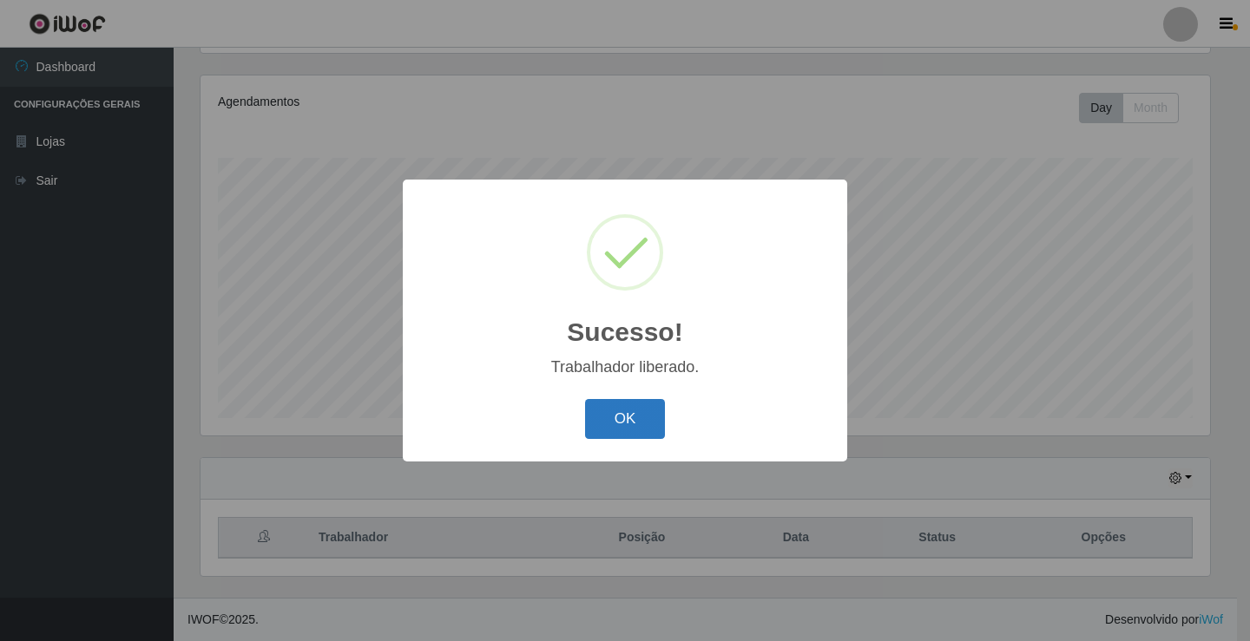
click at [615, 420] on button "OK" at bounding box center [625, 419] width 81 height 41
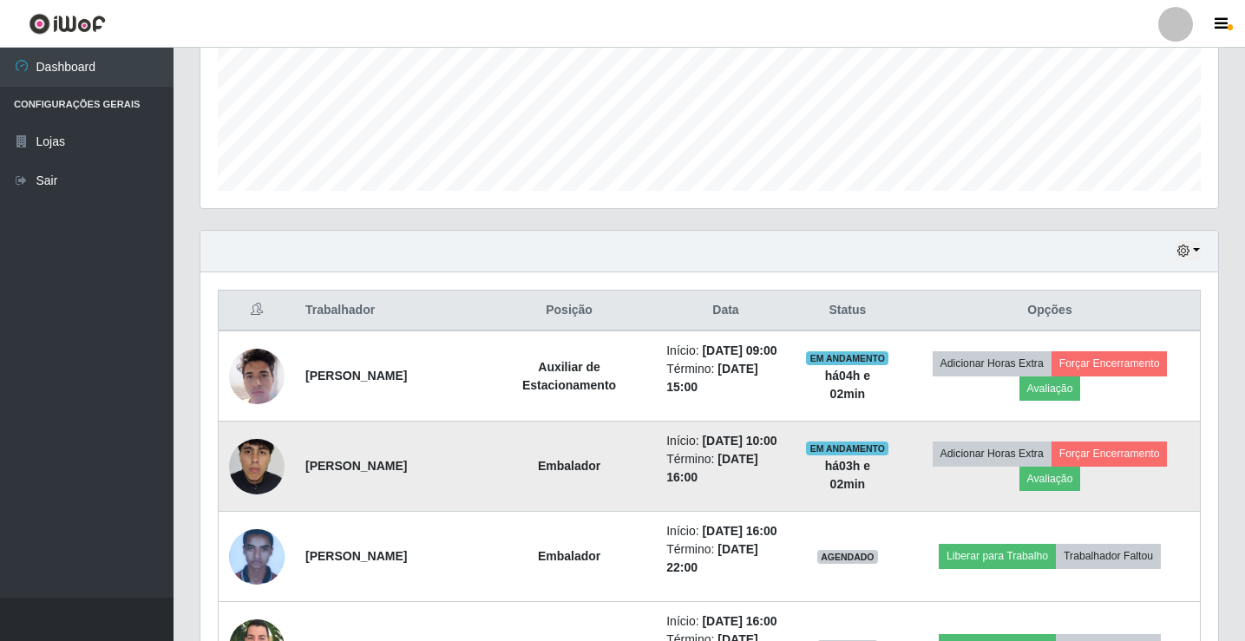
scroll to position [400, 0]
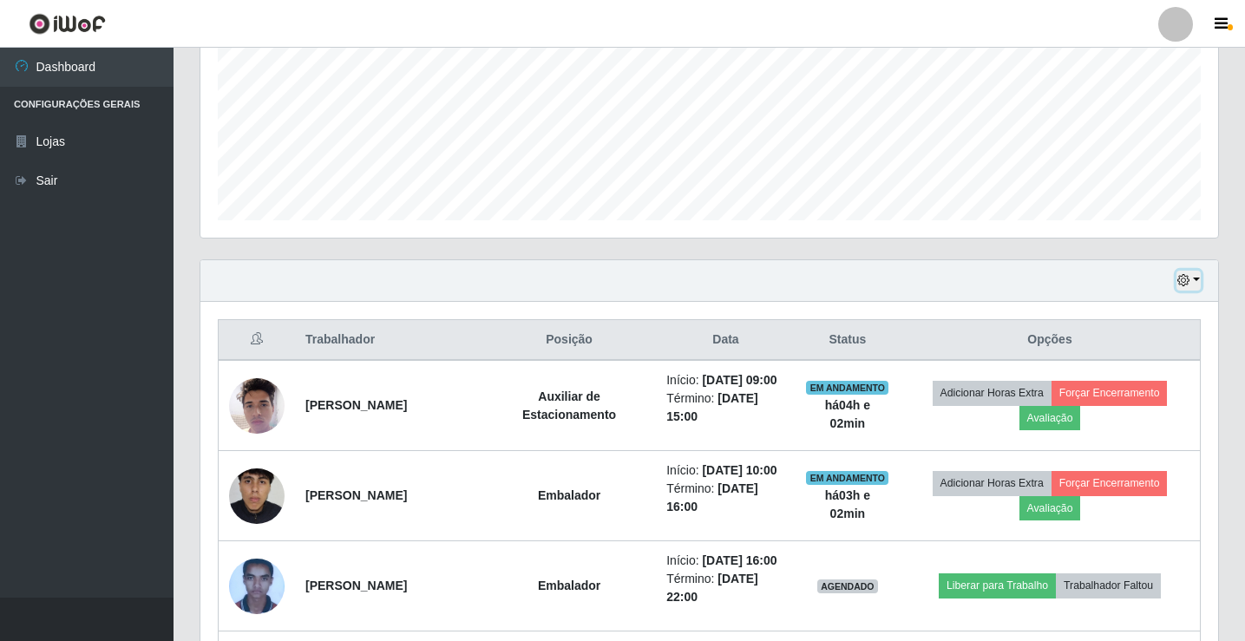
click at [1190, 277] on icon "button" at bounding box center [1184, 280] width 12 height 12
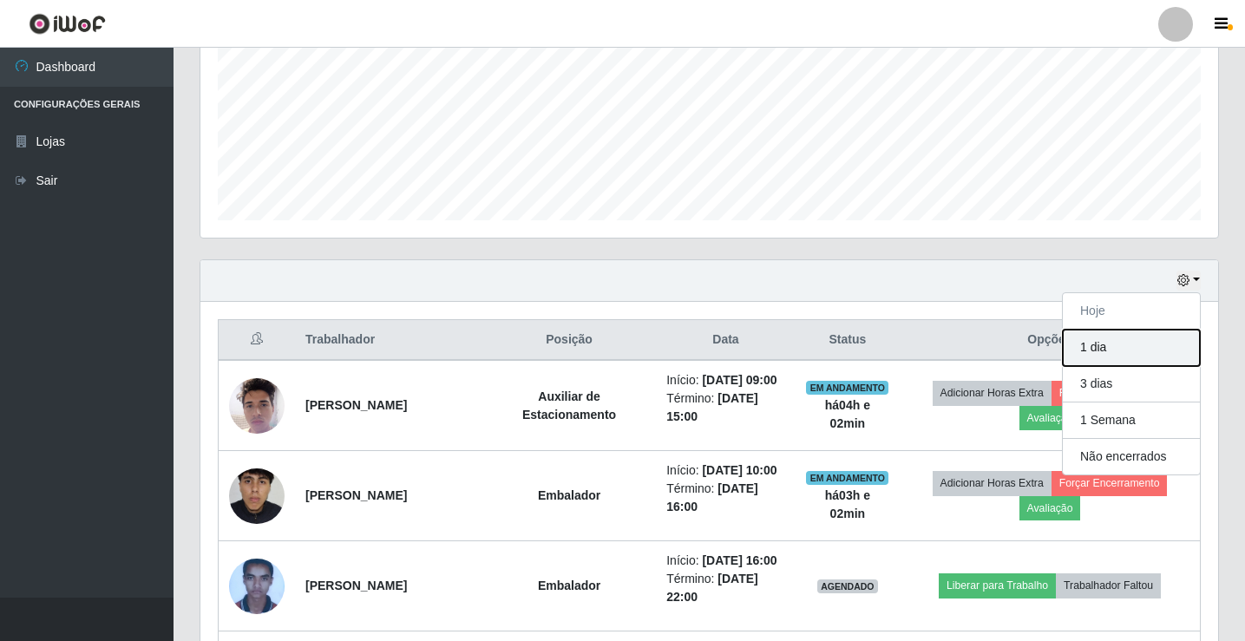
click at [1125, 341] on button "1 dia" at bounding box center [1131, 348] width 137 height 36
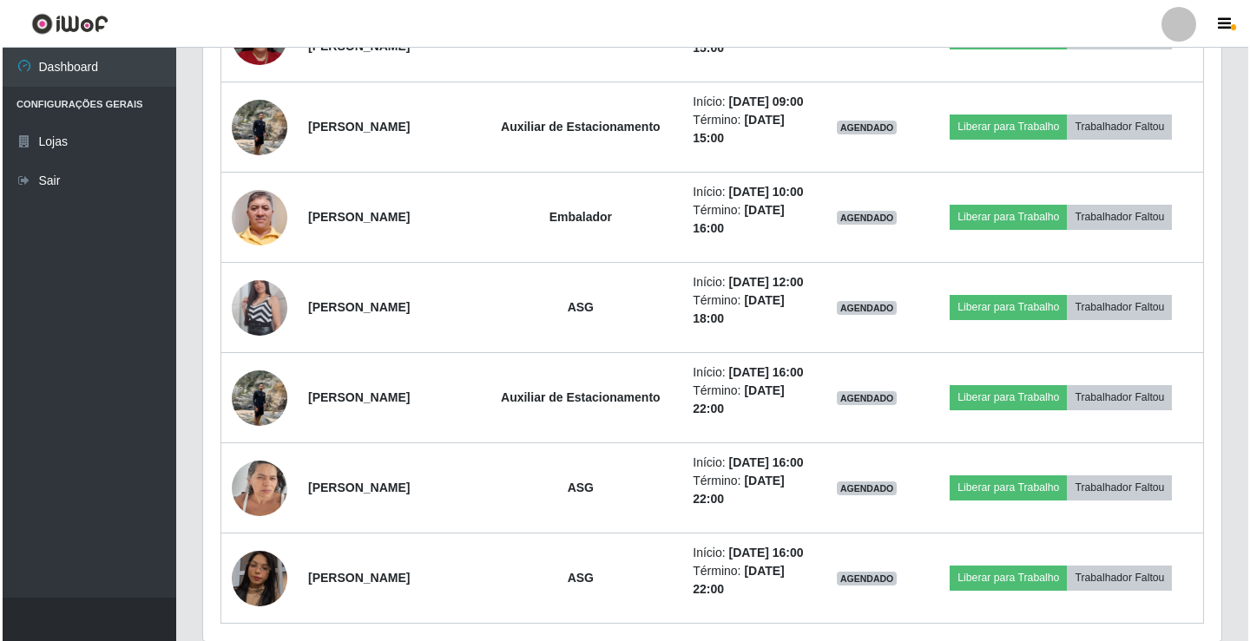
scroll to position [1702, 0]
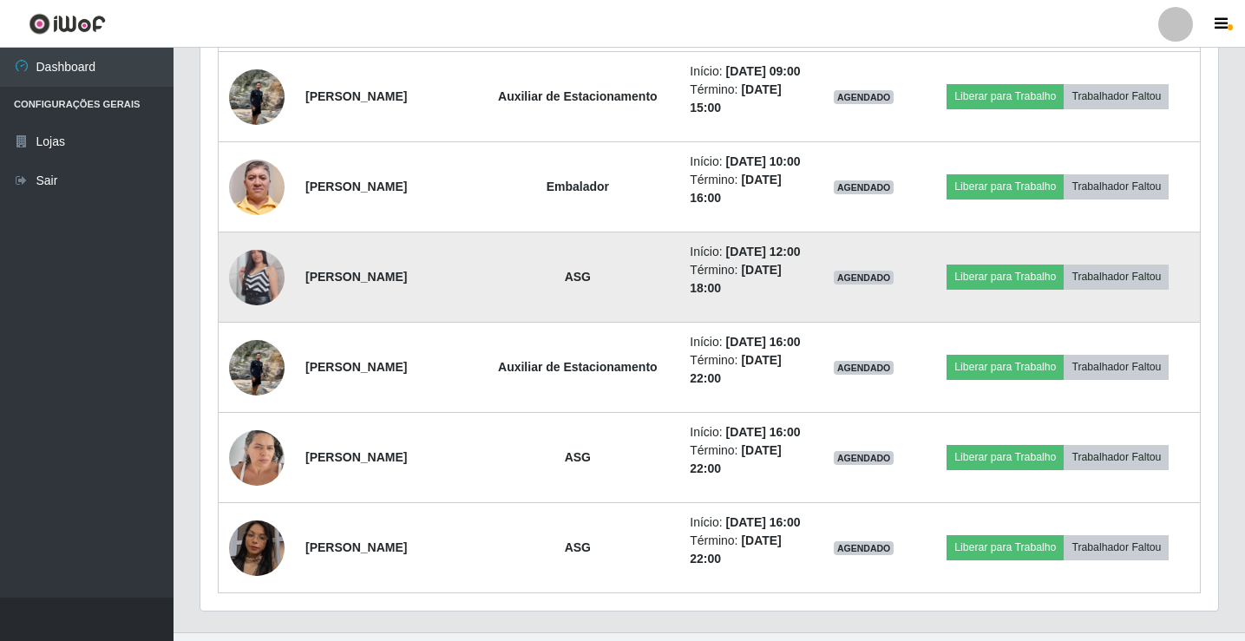
click at [269, 270] on img at bounding box center [257, 277] width 56 height 99
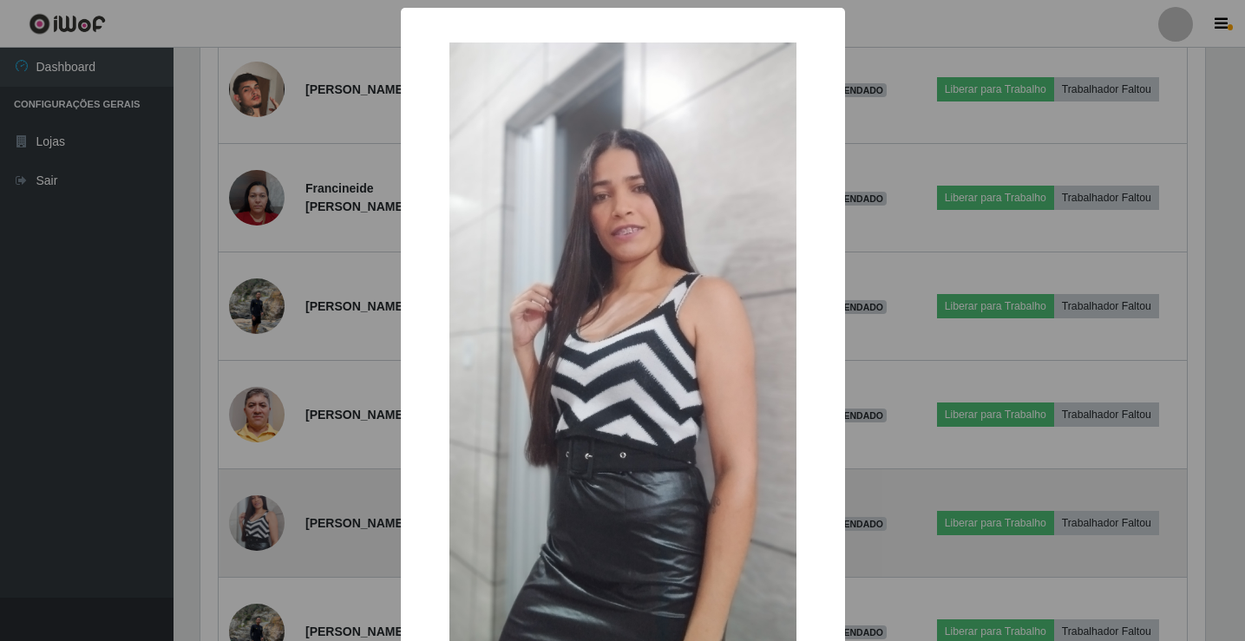
scroll to position [360, 1009]
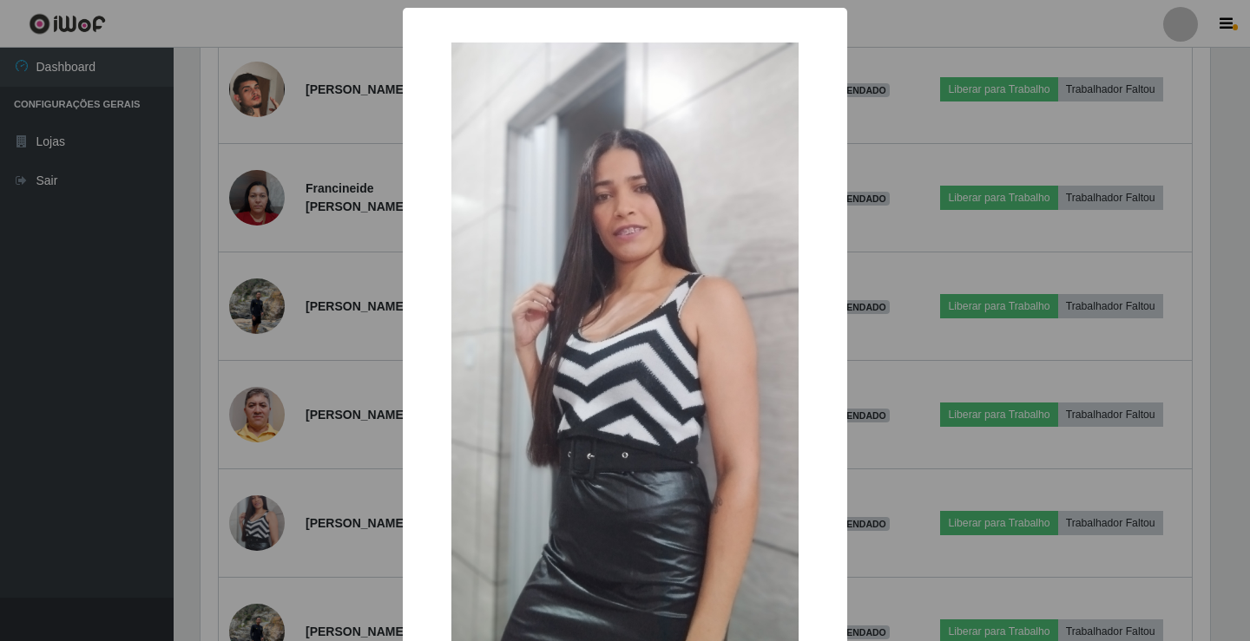
click at [316, 279] on div "× OK Cancel" at bounding box center [625, 320] width 1250 height 641
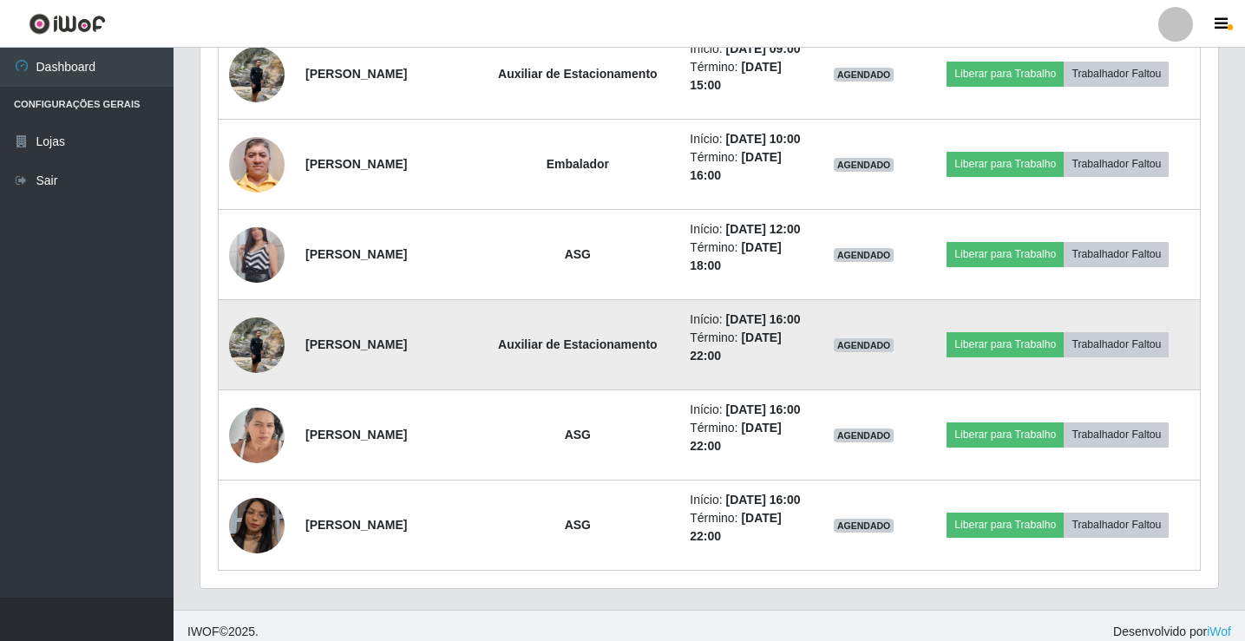
scroll to position [1737, 0]
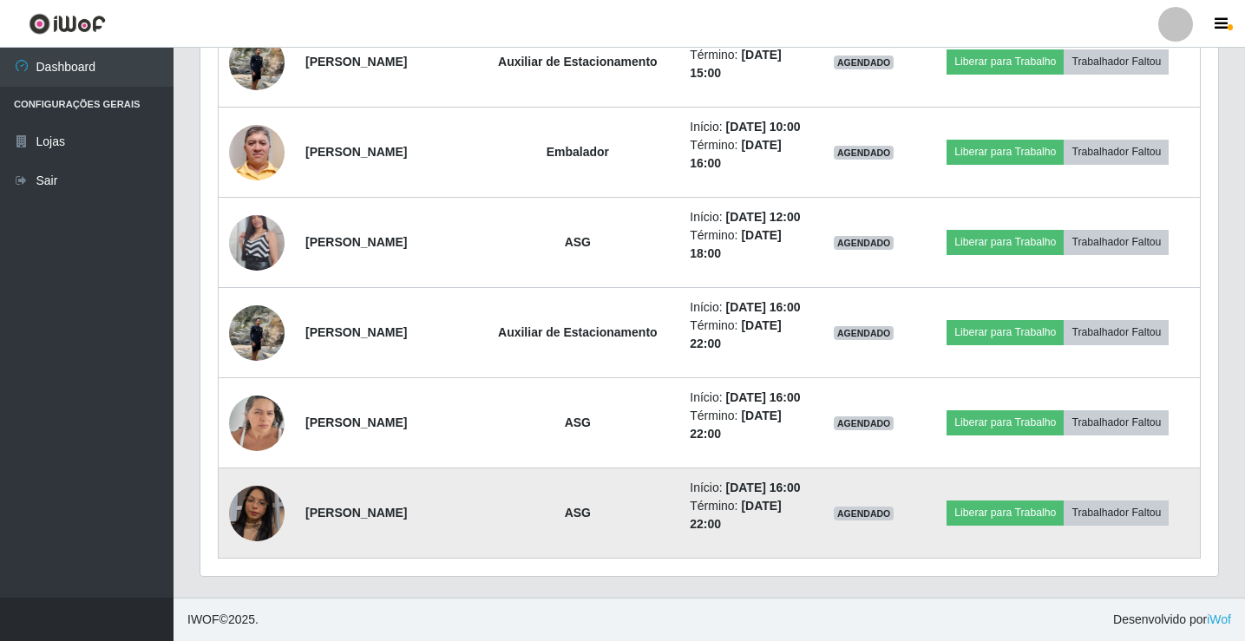
click at [266, 509] on img at bounding box center [257, 513] width 56 height 99
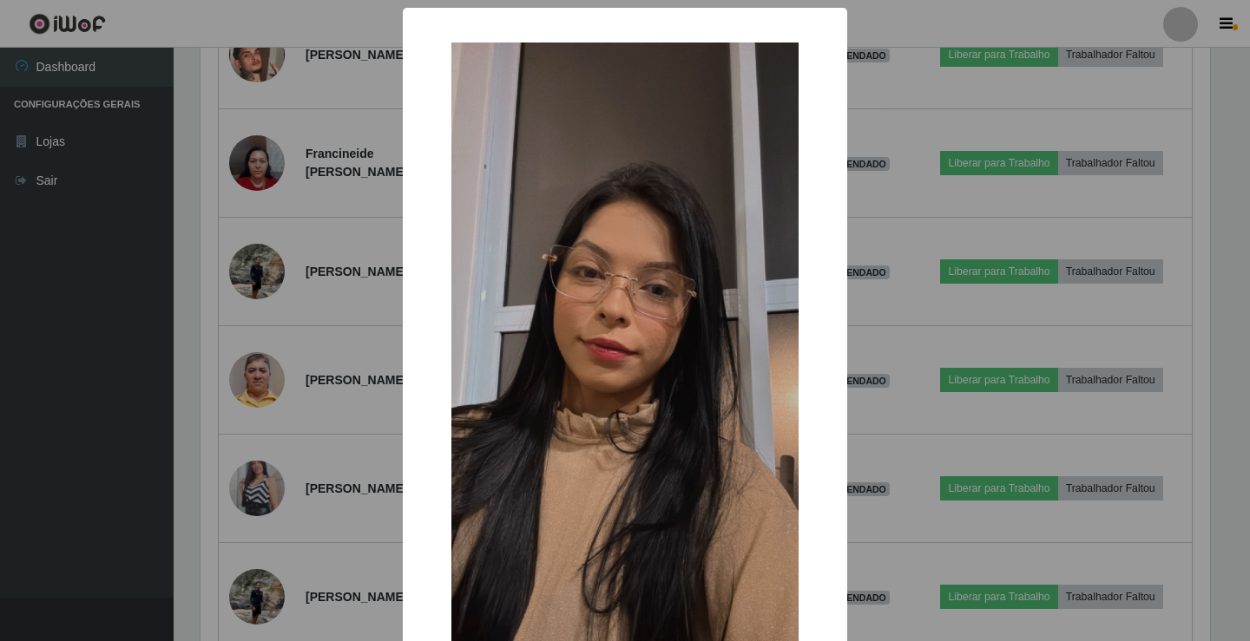
click at [339, 444] on div "× OK Cancel" at bounding box center [625, 320] width 1250 height 641
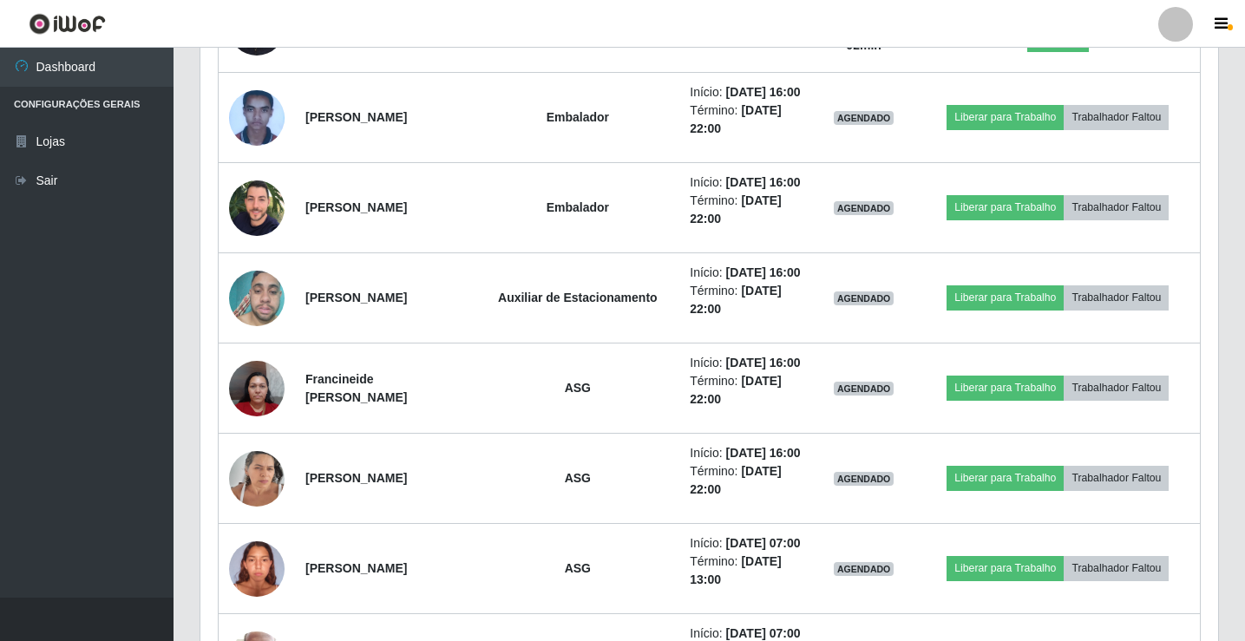
scroll to position [435, 0]
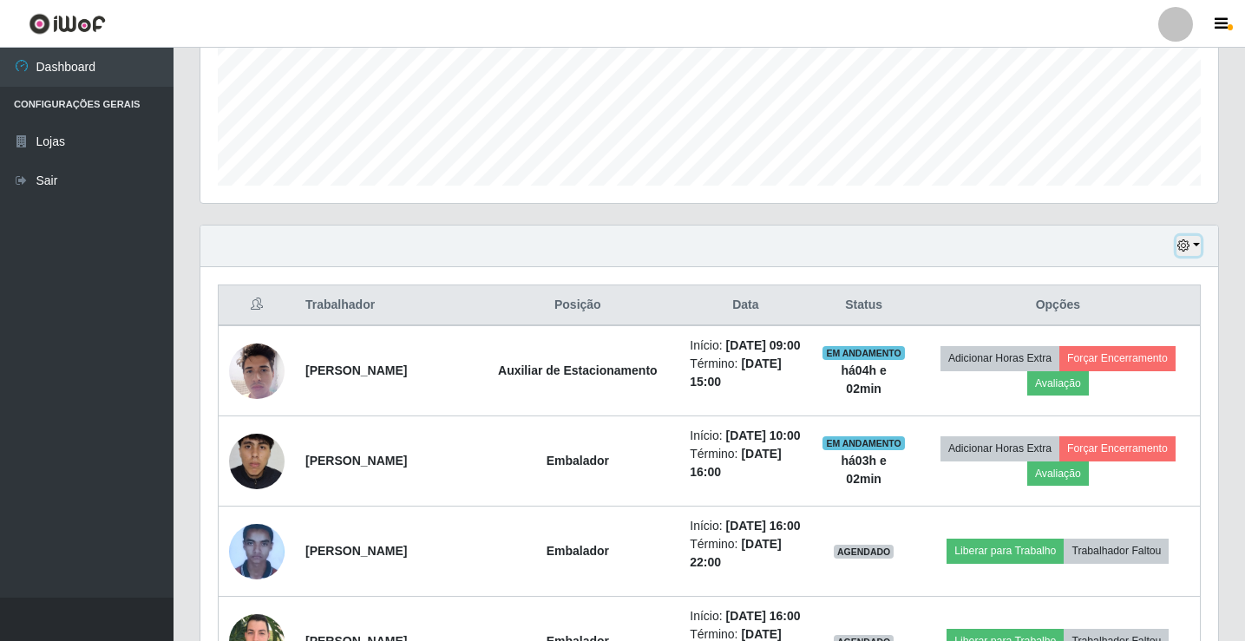
click at [1187, 245] on icon "button" at bounding box center [1184, 246] width 12 height 12
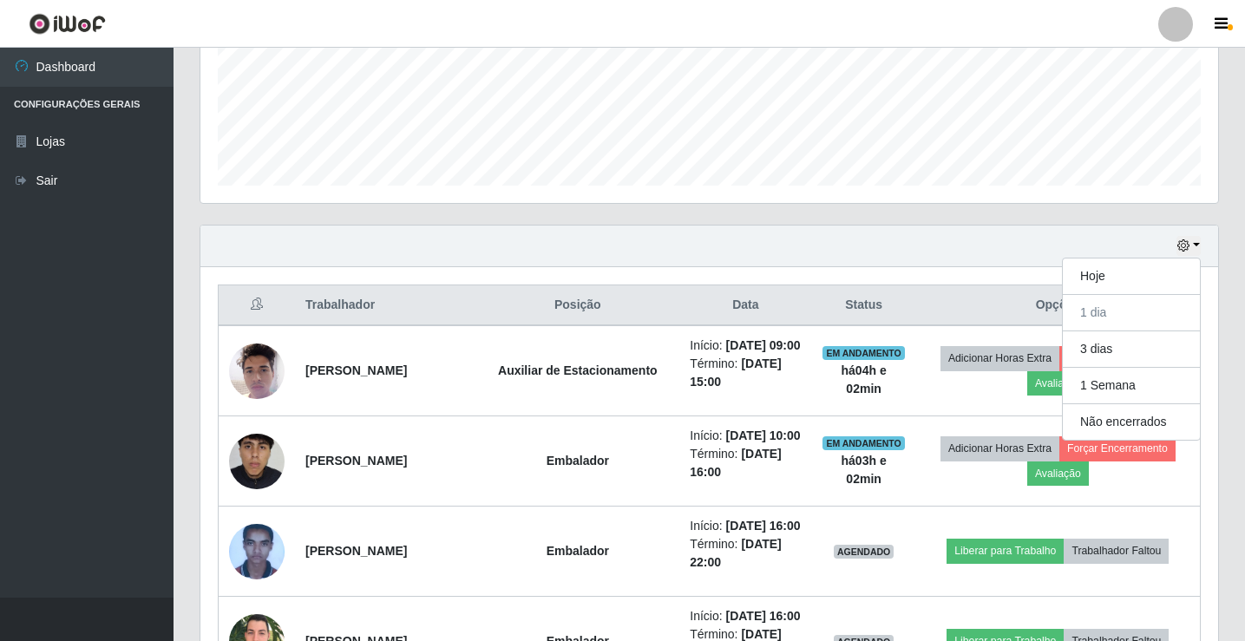
click at [1174, 30] on div at bounding box center [1176, 24] width 35 height 35
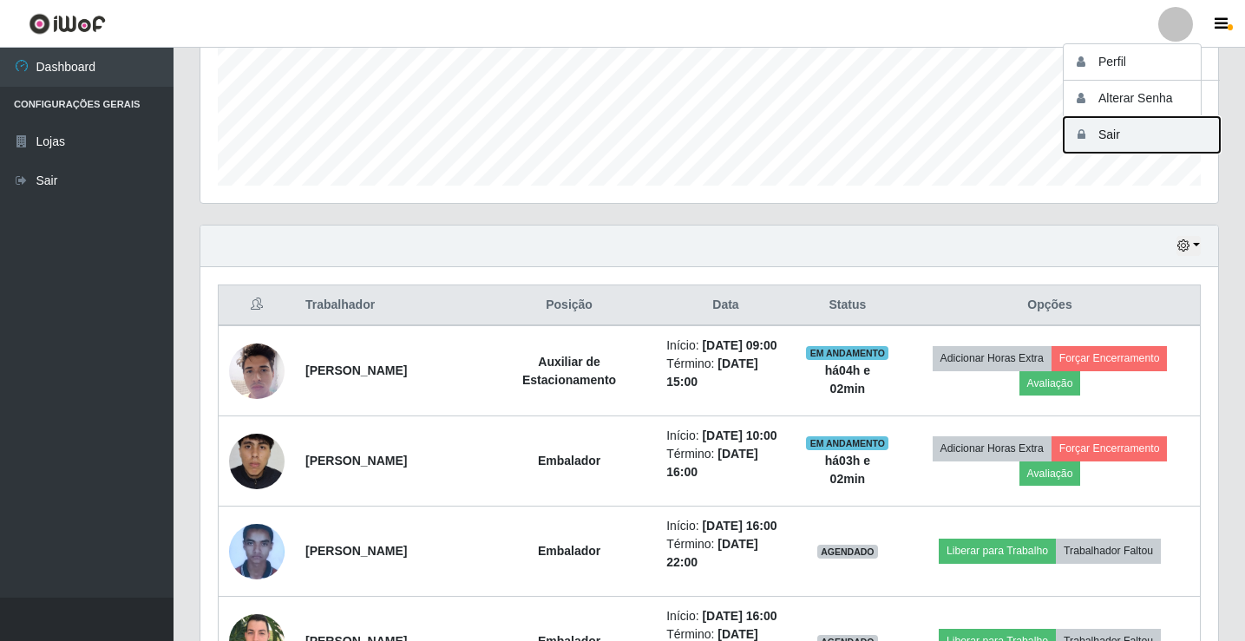
click at [1149, 135] on button "Sair" at bounding box center [1142, 135] width 156 height 36
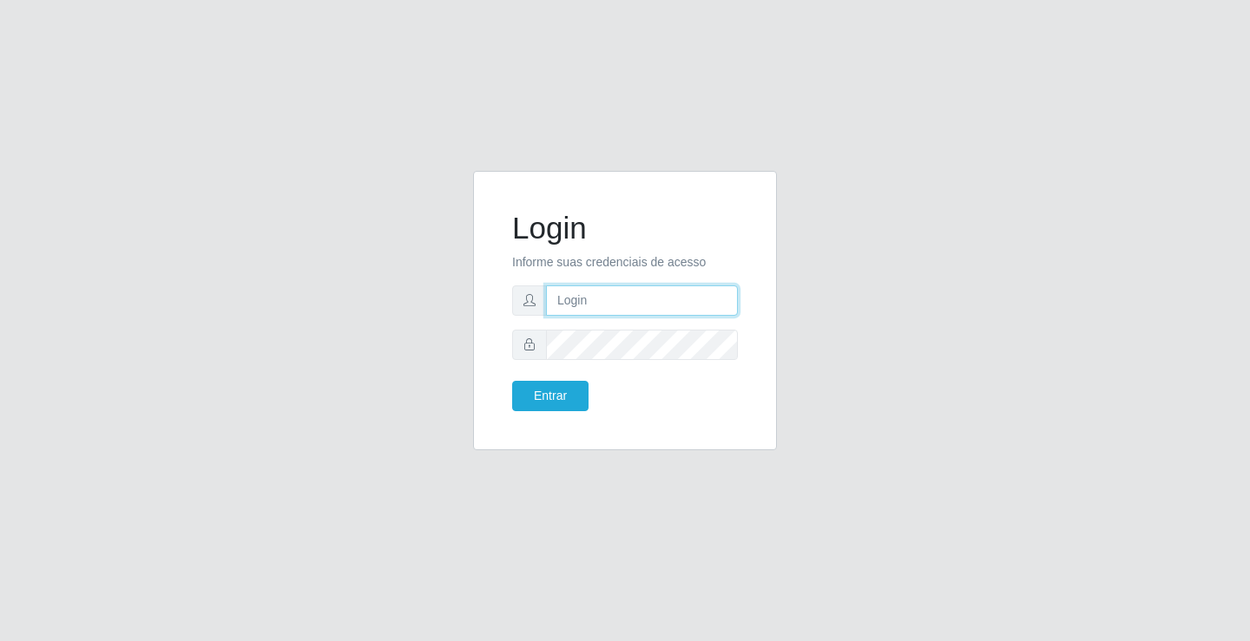
click at [622, 312] on input "text" at bounding box center [642, 301] width 192 height 30
type input "ediane@ideal"
click at [512, 381] on button "Entrar" at bounding box center [550, 396] width 76 height 30
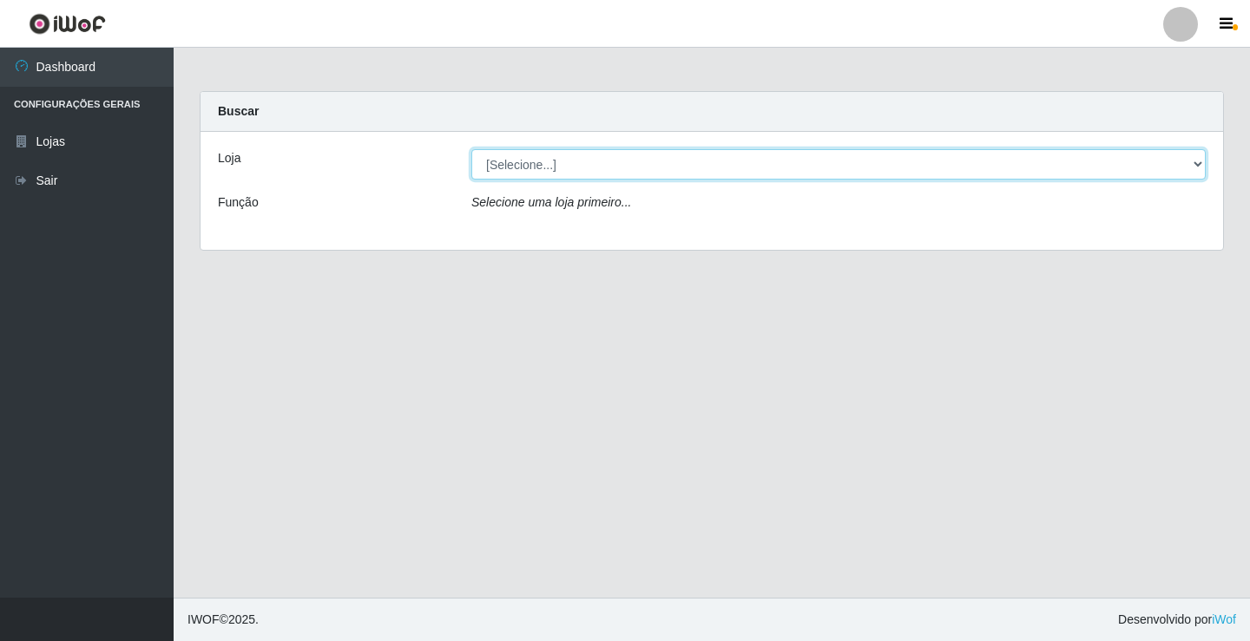
click at [542, 165] on select "[Selecione...] Ideal - Conceição" at bounding box center [838, 164] width 734 height 30
select select "231"
click at [471, 149] on select "[Selecione...] Ideal - Conceição" at bounding box center [838, 164] width 734 height 30
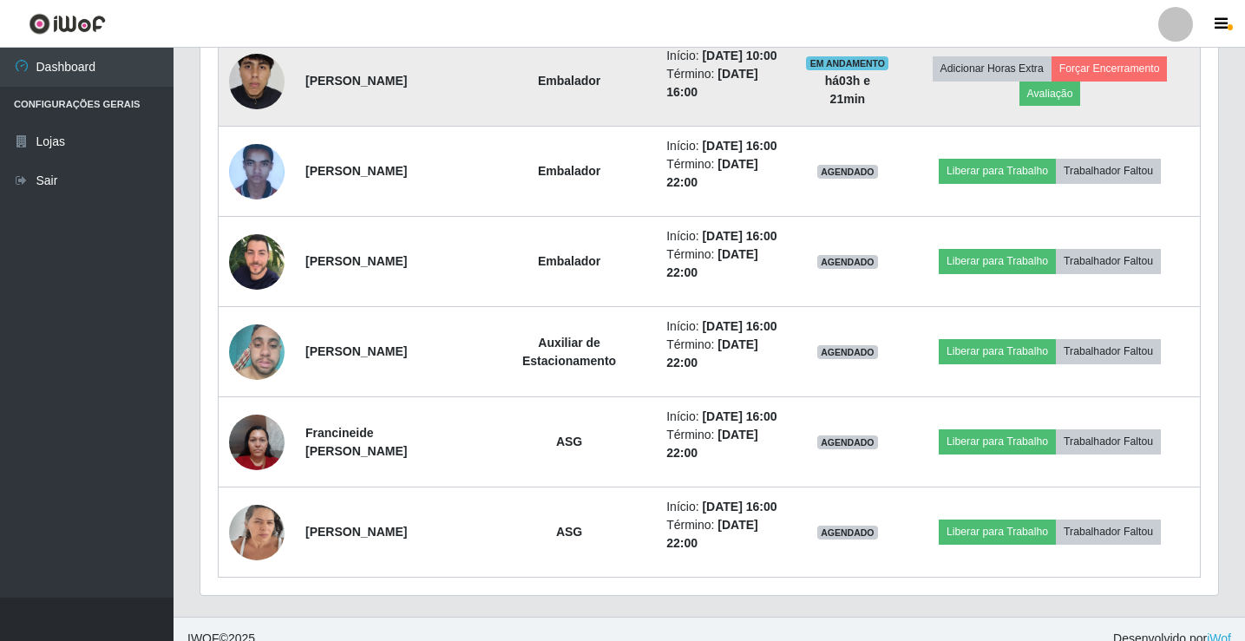
scroll to position [834, 0]
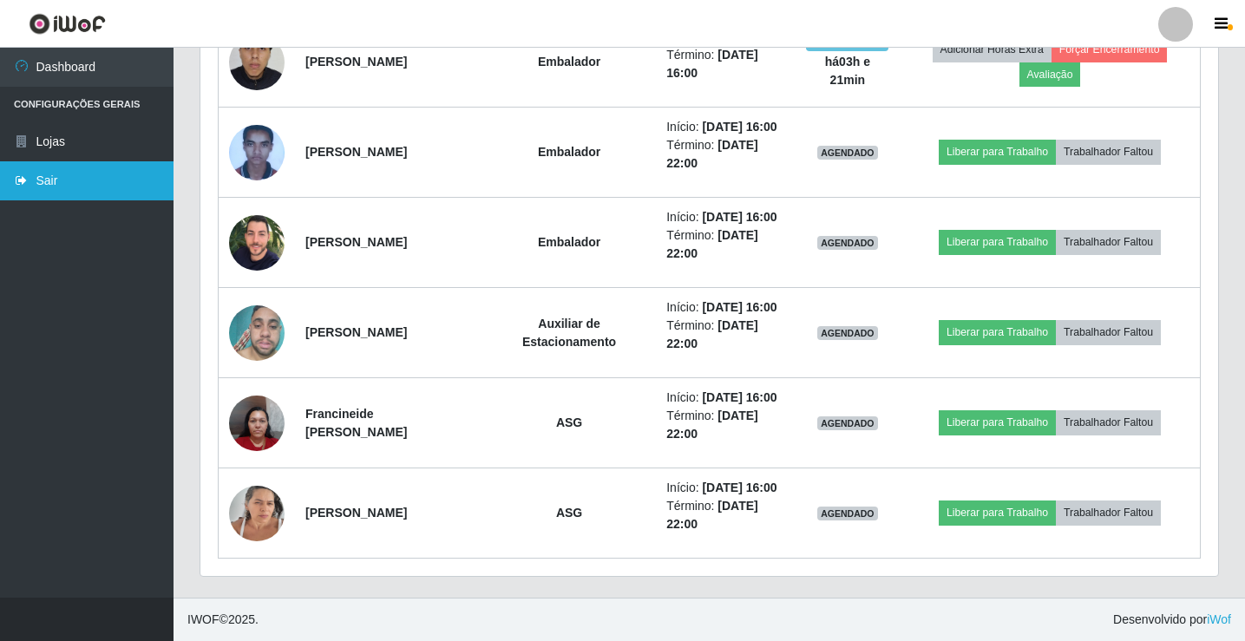
click at [36, 190] on link "Sair" at bounding box center [87, 180] width 174 height 39
